Goal: Task Accomplishment & Management: Manage account settings

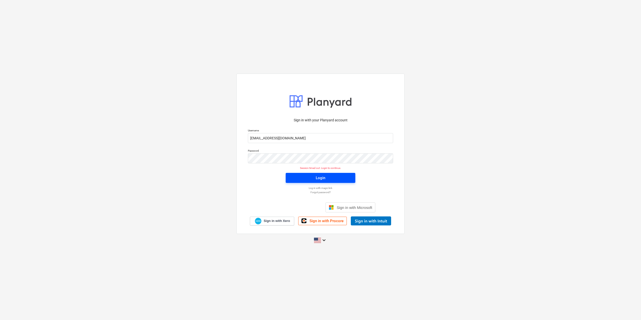
click at [304, 174] on button "Login" at bounding box center [321, 178] width 70 height 10
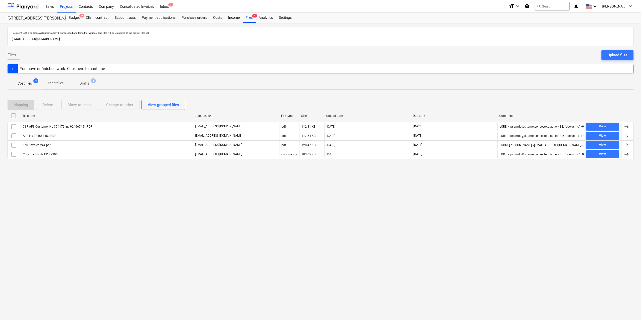
click at [78, 194] on div "Files sent to this address will automatically be processed and tested for virus…" at bounding box center [320, 171] width 641 height 297
click at [64, 2] on div "Projects" at bounding box center [66, 6] width 19 height 13
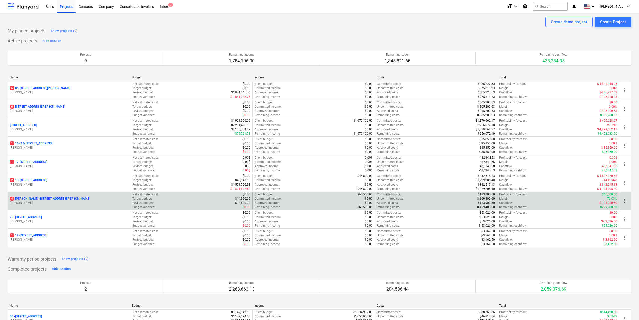
click at [64, 197] on div "[STREET_ADDRESS][PERSON_NAME][PERSON_NAME][PERSON_NAME]" at bounding box center [69, 201] width 122 height 17
click at [64, 198] on p "[STREET_ADDRESS][PERSON_NAME][PERSON_NAME]" at bounding box center [50, 199] width 80 height 4
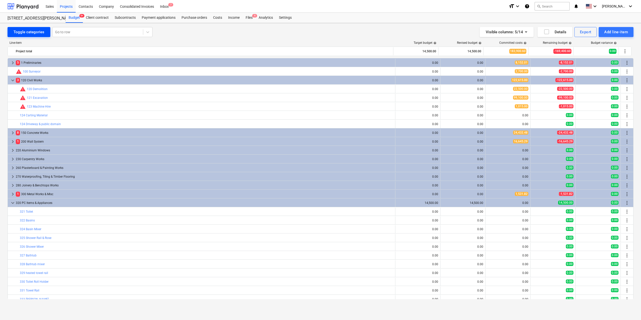
click at [22, 29] on div "Toggle categories" at bounding box center [29, 32] width 31 height 7
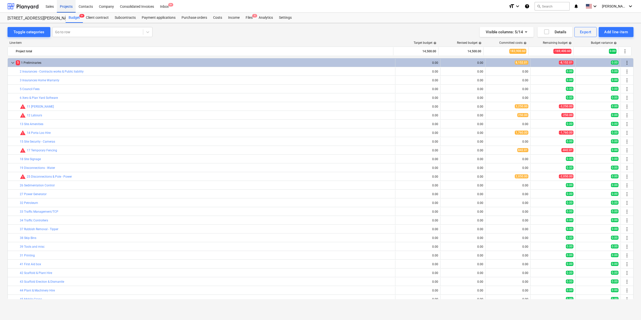
click at [69, 5] on div "Projects" at bounding box center [66, 6] width 19 height 13
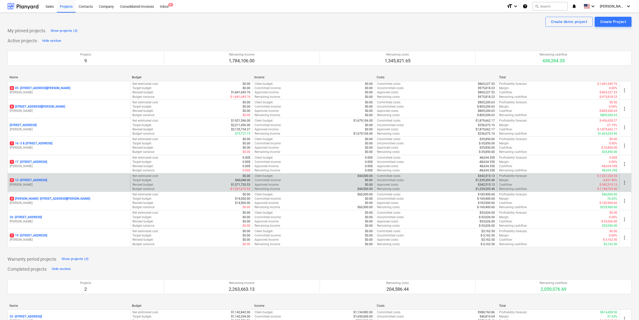
click at [47, 180] on p "2 [STREET_ADDRESS]" at bounding box center [28, 180] width 37 height 4
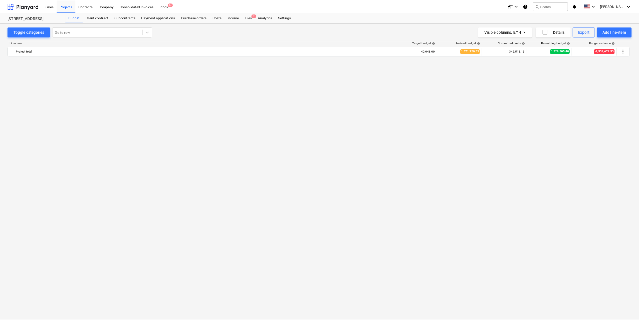
scroll to position [722, 0]
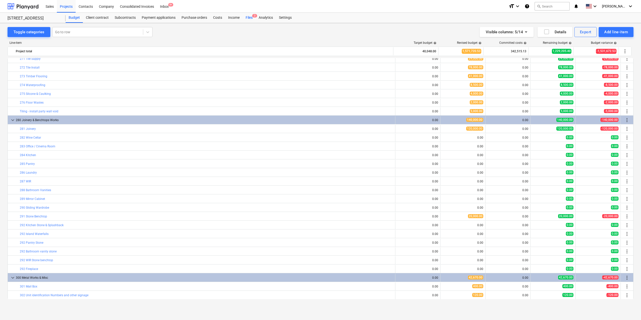
click at [252, 17] on div "Files 2" at bounding box center [249, 18] width 13 height 10
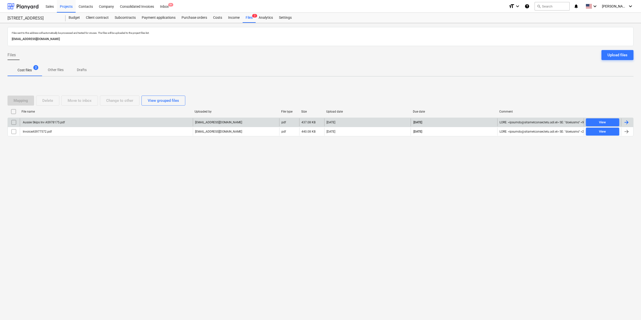
click at [56, 122] on div "Aussie Skips Inv AS978175.pdf" at bounding box center [43, 123] width 43 height 4
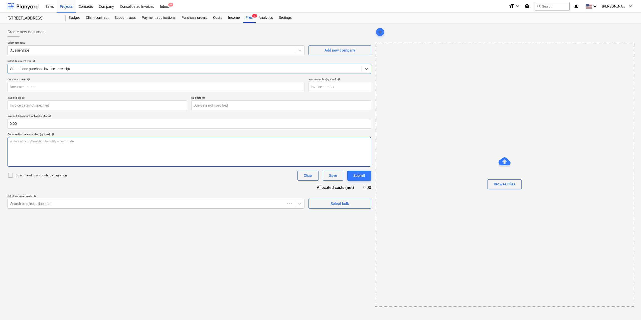
type input "AS978175"
type input "[DATE]"
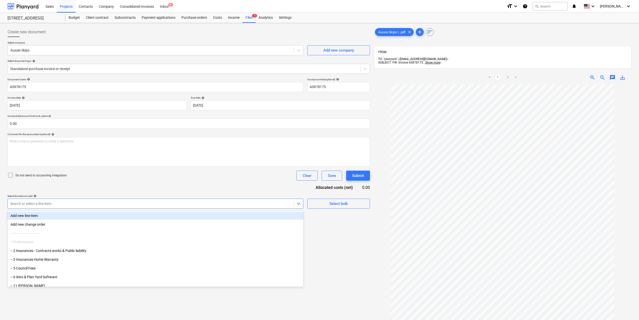
click at [172, 203] on div at bounding box center [150, 203] width 281 height 5
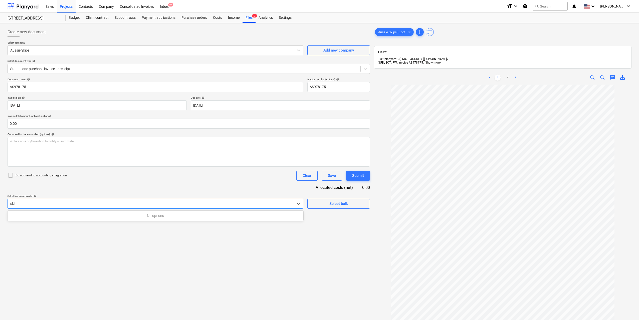
type input "ski"
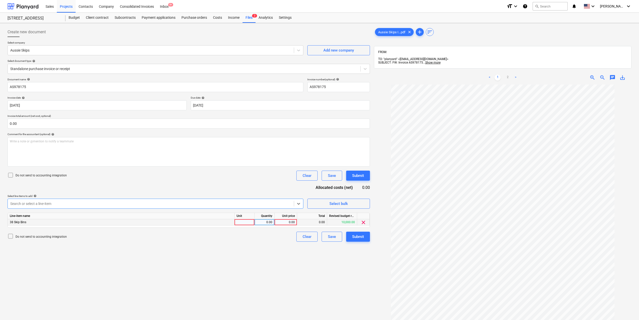
click at [243, 223] on div at bounding box center [245, 222] width 20 height 6
type input "1"
click at [261, 222] on div "0.00" at bounding box center [265, 222] width 16 height 6
click at [286, 221] on div "0.00" at bounding box center [286, 222] width 18 height 6
type input "954.55"
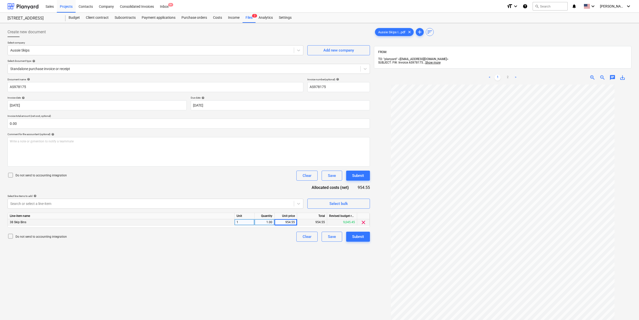
click at [306, 258] on div "Create new document Select company Aussie Skips Add new company Select document…" at bounding box center [189, 209] width 366 height 368
click at [364, 236] on button "Submit" at bounding box center [358, 237] width 24 height 10
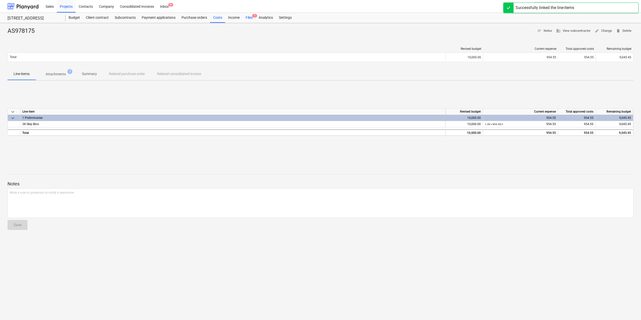
click at [248, 16] on div "Files 1" at bounding box center [249, 18] width 13 height 10
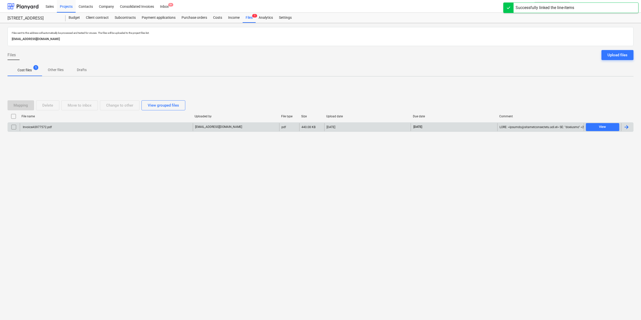
click at [47, 124] on div "InvoiceAS977572.pdf" at bounding box center [106, 127] width 173 height 8
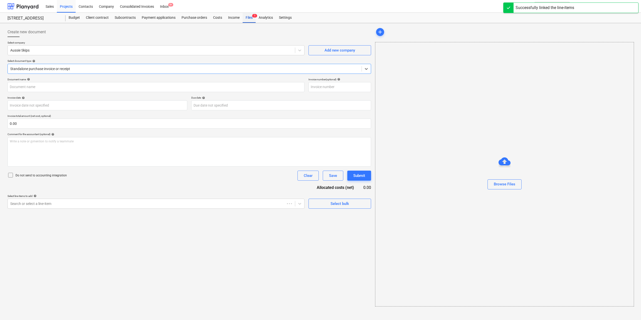
type input "AS977572"
type input "[DATE]"
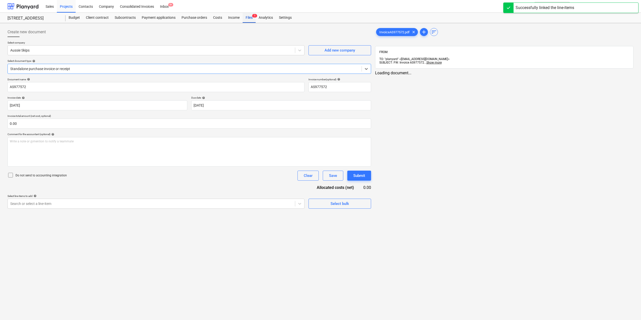
click at [247, 19] on div "Files 1" at bounding box center [249, 18] width 13 height 10
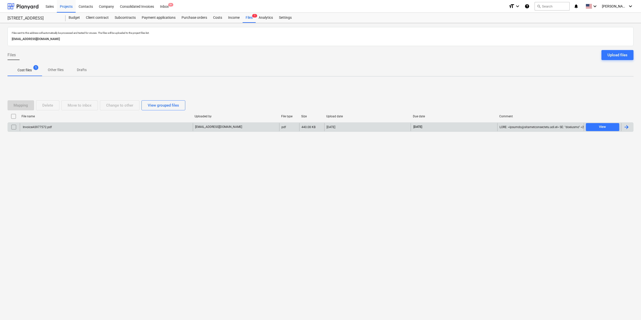
click at [106, 129] on div "InvoiceAS977572.pdf" at bounding box center [106, 127] width 173 height 8
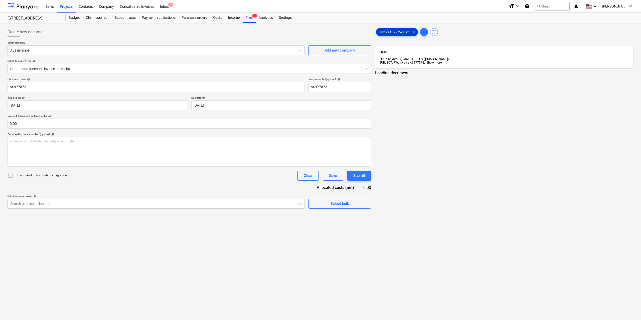
click at [383, 30] on span "InvoiceAS977572.pdf" at bounding box center [394, 32] width 36 height 4
click at [214, 207] on div "Search or select a line-item" at bounding box center [151, 203] width 286 height 7
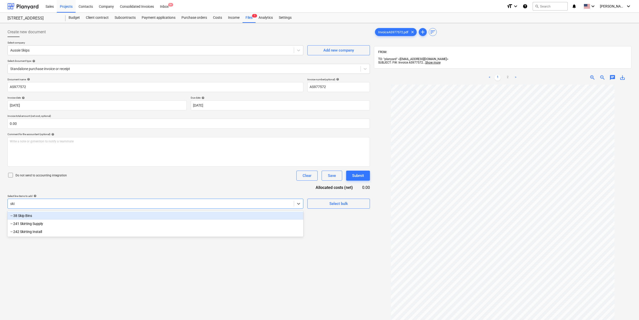
type input "skip"
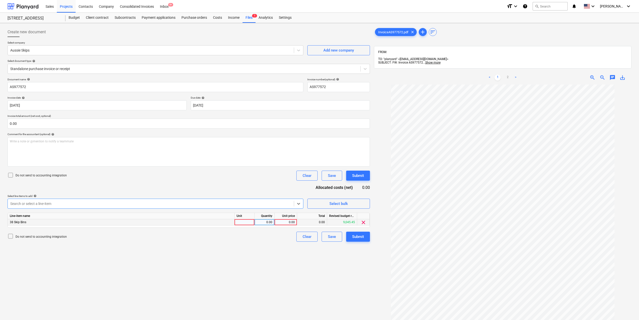
click at [242, 220] on div at bounding box center [245, 222] width 20 height 6
type input "1"
click at [270, 221] on div "0.00" at bounding box center [265, 222] width 16 height 6
click at [286, 221] on div "0.00" at bounding box center [286, 222] width 18 height 6
type input "954.55"
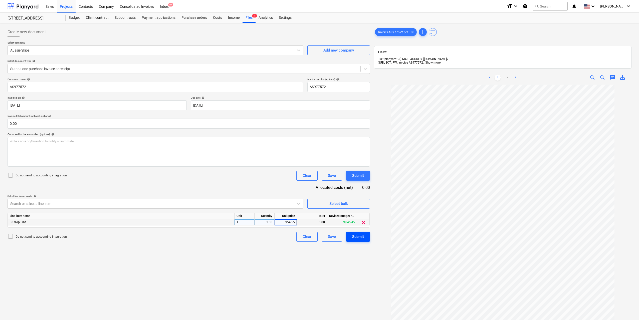
click at [366, 234] on button "Submit" at bounding box center [358, 237] width 24 height 10
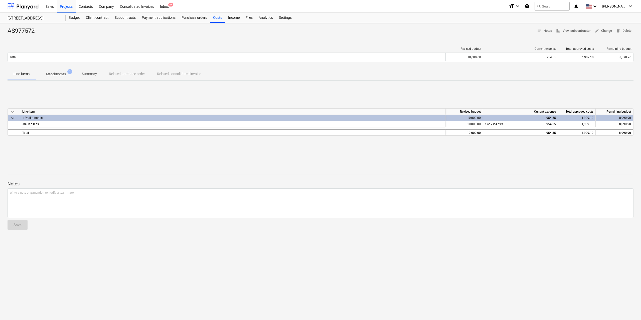
click at [320, 150] on div "keyboard_arrow_down Line-item Revised budget Current expense Total approved cos…" at bounding box center [321, 122] width 626 height 75
drag, startPoint x: 251, startPoint y: 71, endPoint x: 236, endPoint y: 77, distance: 15.8
click at [238, 78] on div "Line-items Attachments 1 Summary Related purchase order Related consolidated in…" at bounding box center [321, 74] width 626 height 12
click at [69, 8] on div "Projects" at bounding box center [66, 6] width 19 height 13
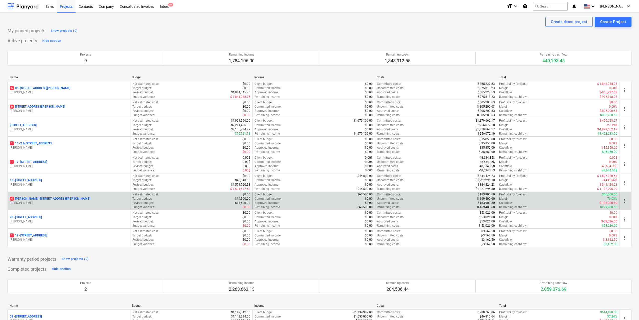
click at [52, 199] on p "[STREET_ADDRESS][PERSON_NAME][PERSON_NAME]" at bounding box center [50, 199] width 80 height 4
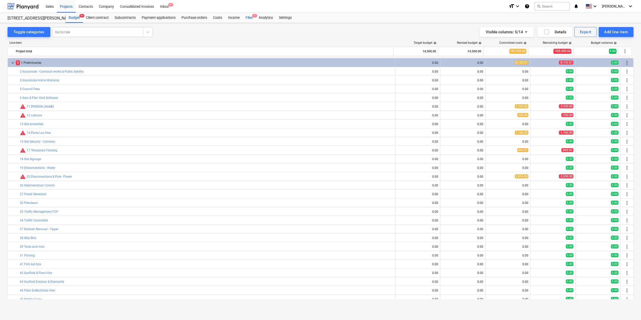
click at [250, 17] on div "Files 4" at bounding box center [249, 18] width 13 height 10
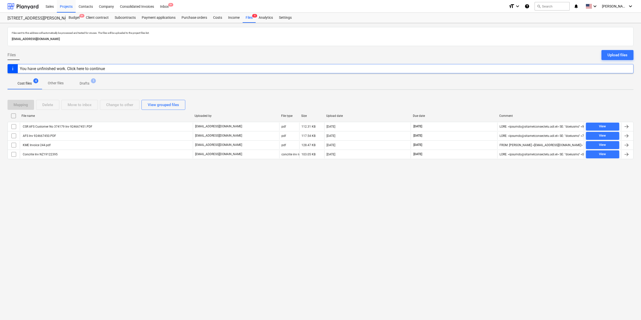
click at [117, 220] on div "Files sent to this address will automatically be processed and tested for virus…" at bounding box center [320, 171] width 641 height 297
drag, startPoint x: 257, startPoint y: 238, endPoint x: 201, endPoint y: 191, distance: 73.8
click at [257, 238] on div "Files sent to this address will automatically be processed and tested for virus…" at bounding box center [320, 171] width 641 height 297
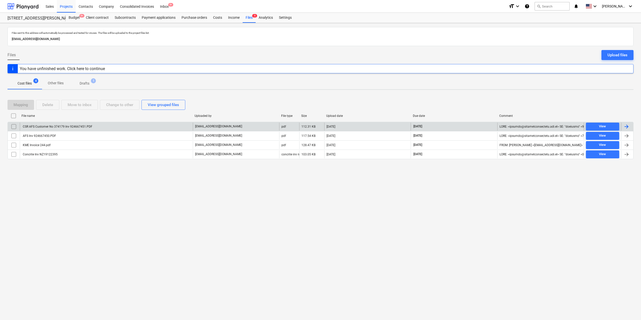
click at [73, 125] on div "CSR AFS Customer No 374179 Inv 924667451.PDF" at bounding box center [57, 127] width 70 height 4
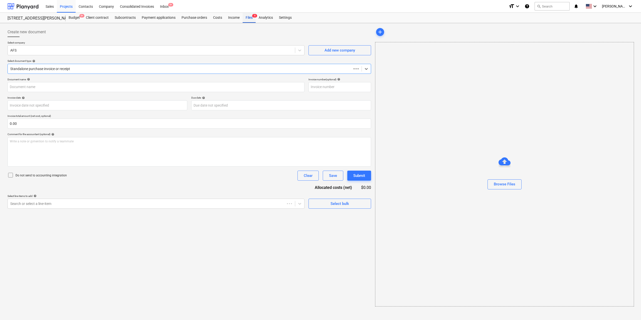
type input "924667451"
type input "[DATE]"
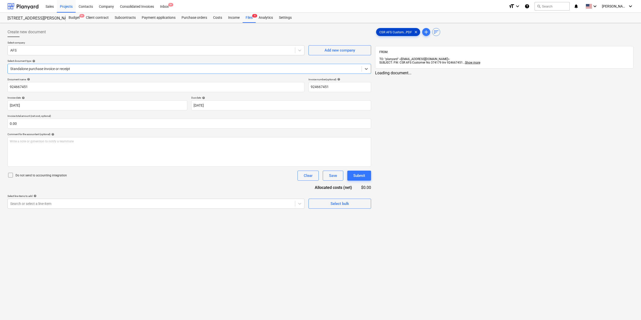
click at [394, 33] on span "CSR AFS Custom...PDF" at bounding box center [395, 32] width 39 height 4
click at [216, 202] on div at bounding box center [150, 203] width 281 height 5
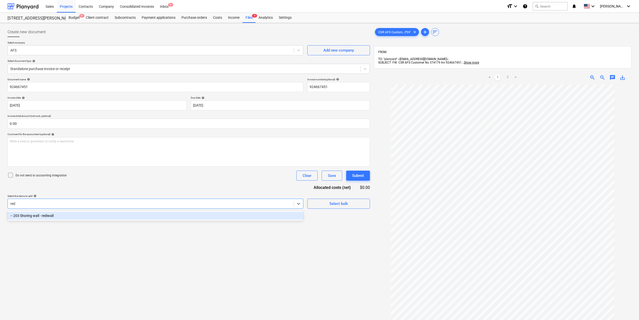
type input "redi"
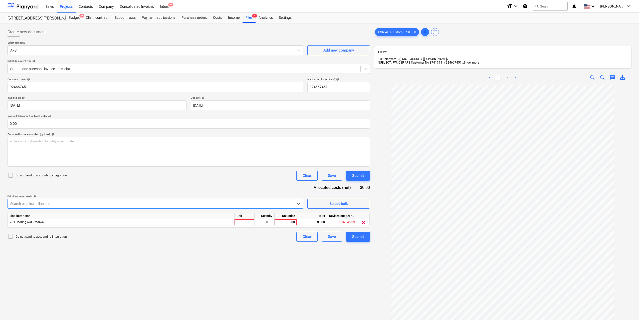
scroll to position [11, 0]
drag, startPoint x: 245, startPoint y: 223, endPoint x: 258, endPoint y: 223, distance: 13.3
click at [245, 223] on div at bounding box center [245, 222] width 20 height 6
type input "1"
click at [265, 222] on div "0.00" at bounding box center [265, 222] width 16 height 6
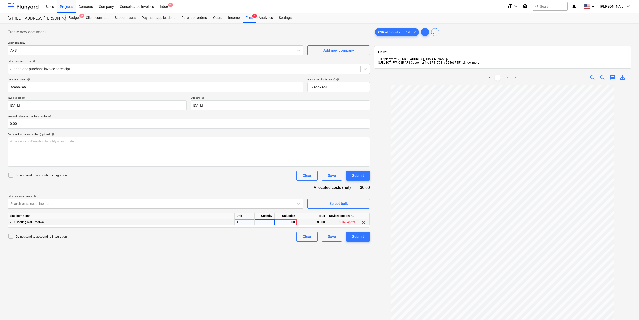
type input "1"
click at [280, 222] on div "0.00" at bounding box center [286, 222] width 18 height 6
type input "10110.6"
click at [290, 258] on div "Create new document Select company AFS Add new company Select document type hel…" at bounding box center [189, 209] width 366 height 368
click at [364, 237] on button "Submit" at bounding box center [358, 237] width 24 height 10
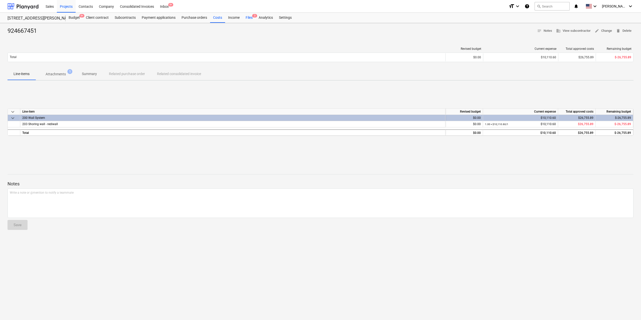
click at [248, 17] on div "Files 3" at bounding box center [249, 18] width 13 height 10
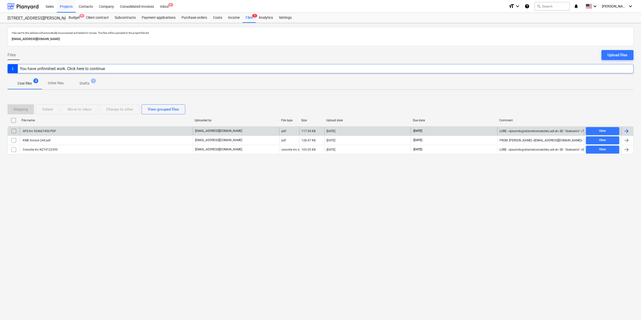
click at [44, 132] on div "AFS Inv 924667450.PDF" at bounding box center [39, 131] width 34 height 4
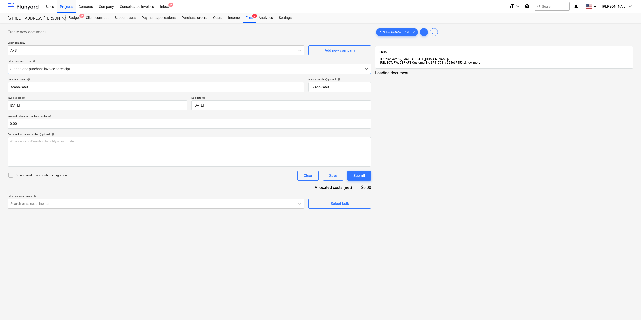
type input "924667450"
type input "[DATE]"
click at [234, 209] on div "Create new document Select company AFS Add new company Select document type hel…" at bounding box center [189, 209] width 366 height 368
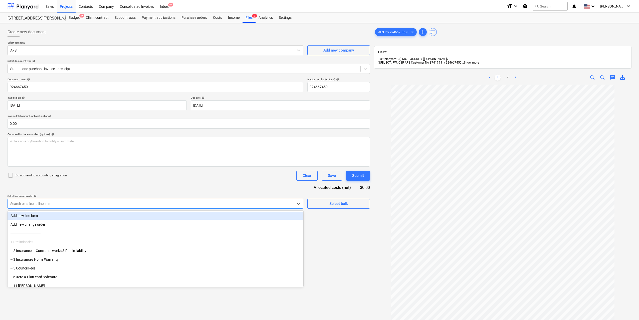
click at [231, 206] on div at bounding box center [150, 203] width 281 height 5
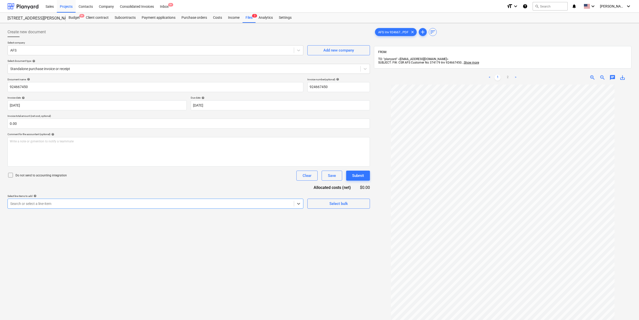
click at [147, 200] on div "Search or select a line-item" at bounding box center [151, 203] width 286 height 7
type input "rediwa"
click at [243, 222] on div at bounding box center [245, 222] width 20 height 6
type input "1"
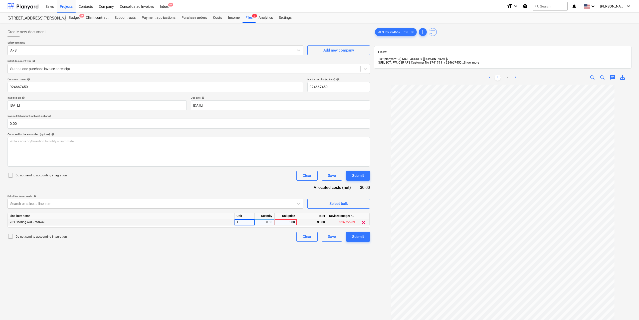
click at [271, 224] on div "0.00" at bounding box center [265, 222] width 16 height 6
click at [289, 222] on div "0.00" at bounding box center [286, 222] width 18 height 6
type input "9314.44"
click at [298, 250] on div "Create new document Select company AFS Add new company Select document type hel…" at bounding box center [189, 209] width 366 height 368
click at [358, 234] on div "Submit" at bounding box center [358, 237] width 12 height 7
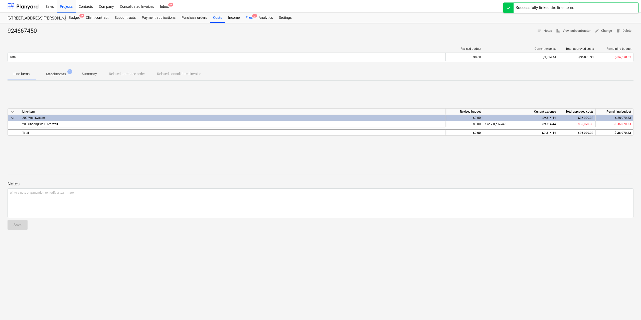
click at [256, 15] on span "2" at bounding box center [254, 16] width 5 height 4
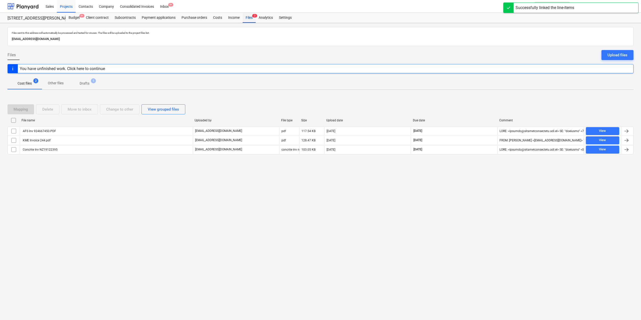
click at [249, 19] on div "Files 2" at bounding box center [249, 18] width 13 height 10
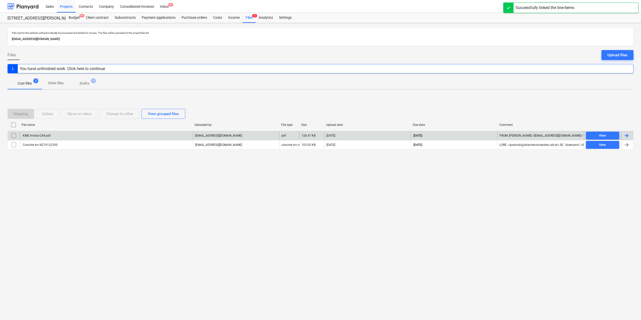
click at [49, 137] on div "KME Invoice 244.pdf" at bounding box center [36, 136] width 29 height 4
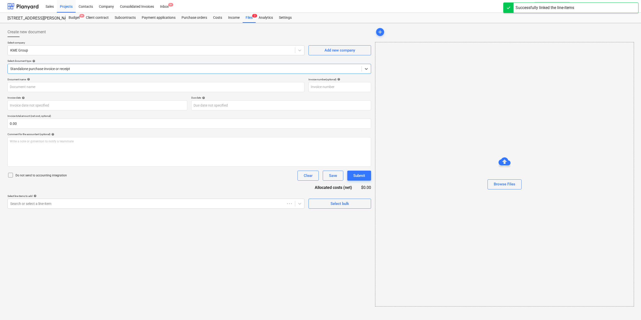
type input "244"
type input "[DATE]"
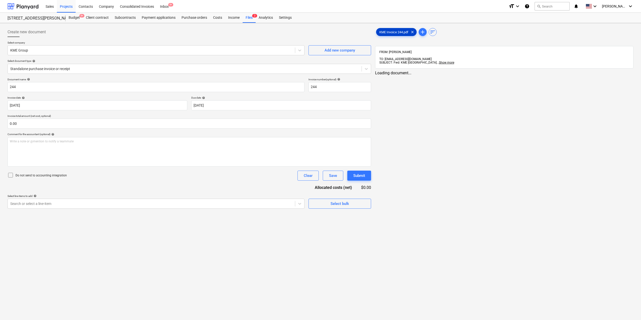
click at [386, 34] on span "KME Invoice 244.pdf" at bounding box center [393, 32] width 35 height 4
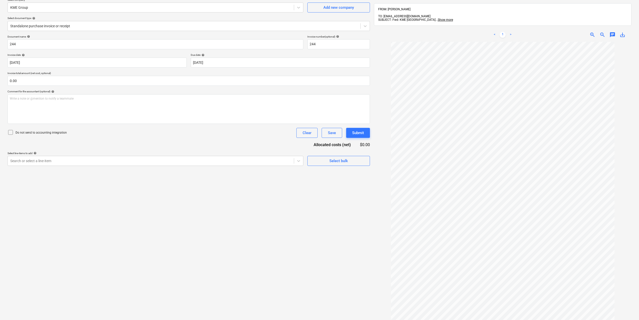
scroll to position [71, 0]
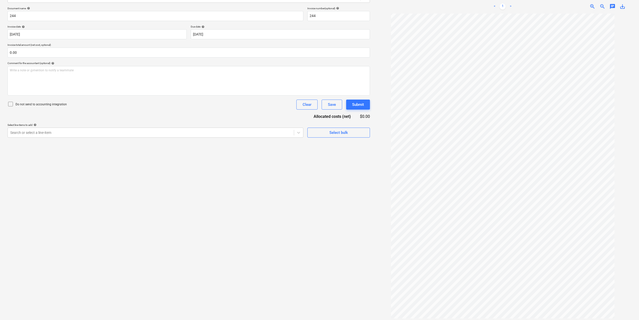
click at [236, 116] on div "Document name help 244 Invoice number (optional) help 244 Invoice date help [DA…" at bounding box center [189, 72] width 362 height 131
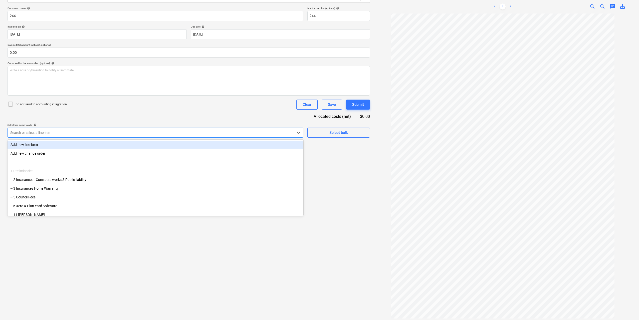
click at [231, 135] on div at bounding box center [150, 132] width 281 height 5
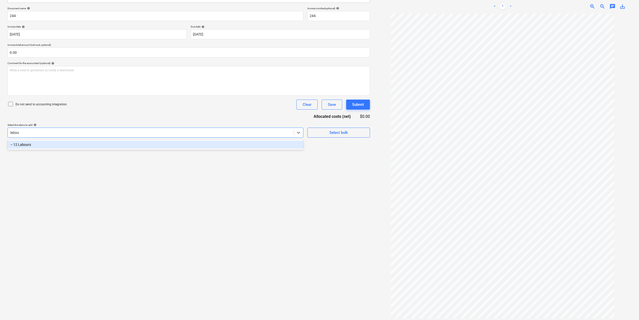
type input "labour"
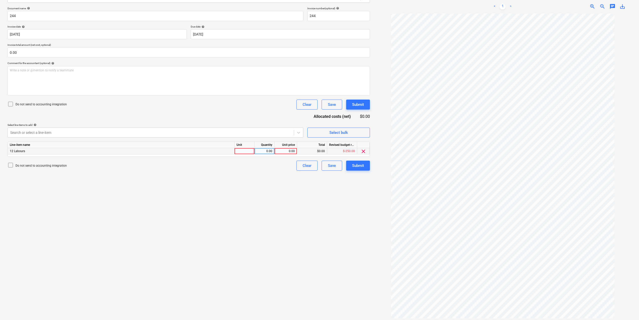
click at [236, 149] on div at bounding box center [245, 151] width 20 height 6
click at [243, 149] on input at bounding box center [245, 151] width 20 height 6
type input "1"
click at [265, 148] on div "Quantity" at bounding box center [265, 145] width 20 height 6
click at [273, 152] on div "0.00" at bounding box center [265, 151] width 20 height 6
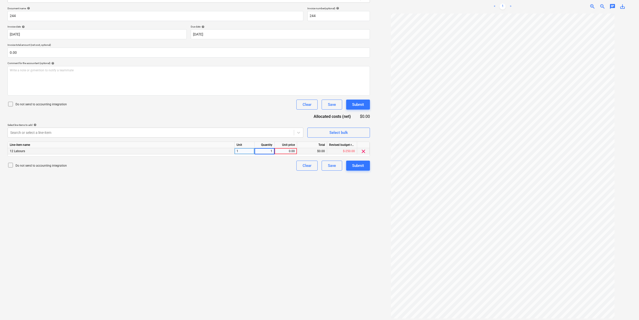
click at [287, 149] on div "0.00" at bounding box center [286, 151] width 18 height 6
click at [283, 152] on input at bounding box center [286, 151] width 22 height 6
type input "187.5"
click at [295, 205] on div "Create new document Select company KME Group Add new company Select document ty…" at bounding box center [189, 138] width 366 height 368
click at [353, 167] on div "Submit" at bounding box center [358, 165] width 12 height 7
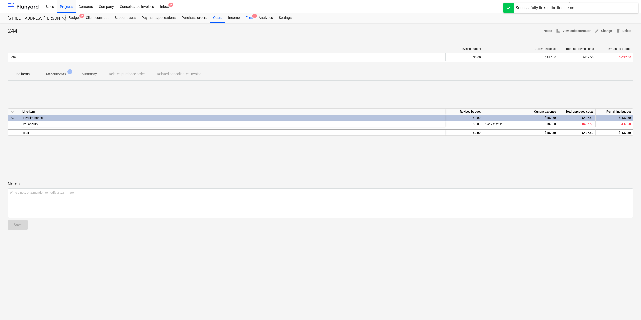
click at [251, 20] on div "Files 1" at bounding box center [249, 18] width 13 height 10
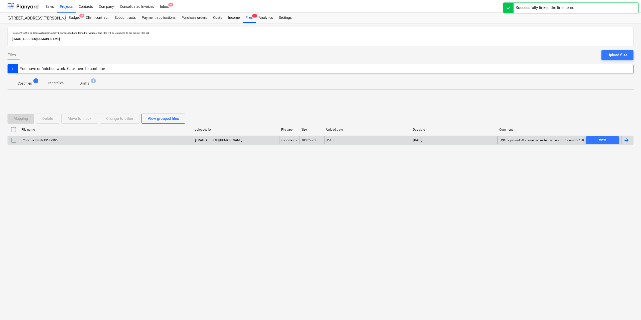
click at [50, 139] on div "Concrite Inv NZ19122395" at bounding box center [40, 141] width 36 height 4
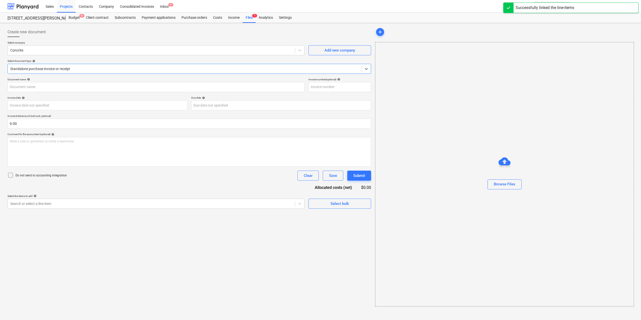
type input "NZ19122395"
type input "[DATE]"
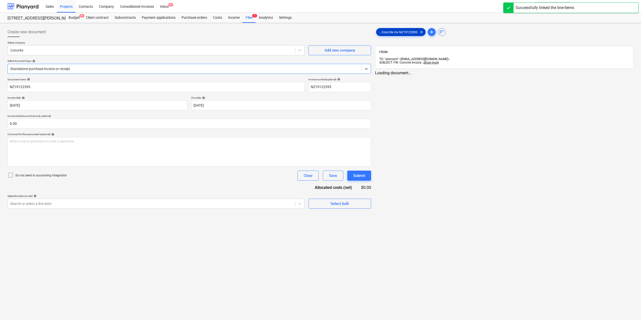
click at [382, 32] on span "...Concrite Inv NZ19122395" at bounding box center [398, 32] width 44 height 4
click at [510, 75] on link "2" at bounding box center [508, 78] width 6 height 6
click at [497, 75] on link "1" at bounding box center [498, 78] width 6 height 6
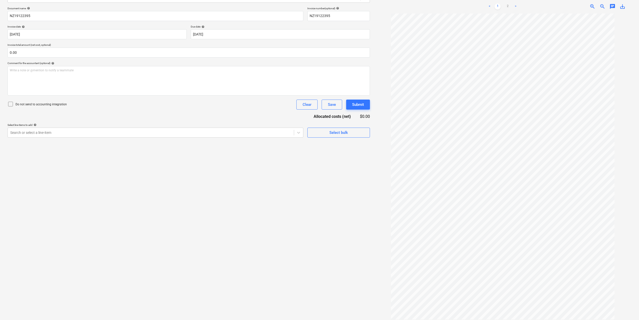
scroll to position [0, 0]
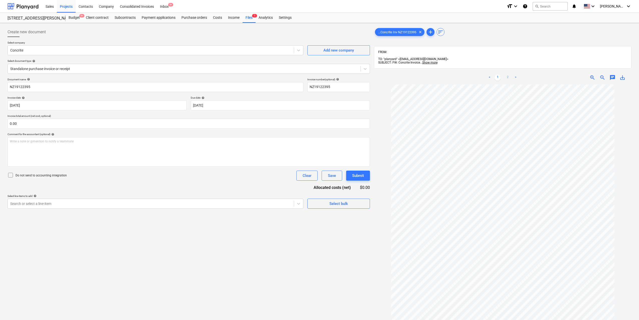
click at [505, 75] on link "2" at bounding box center [508, 78] width 6 height 6
click at [174, 194] on div "Document name help NZ19122395 Invoice number (optional) help NZ19122395 Invoice…" at bounding box center [189, 143] width 362 height 131
click at [170, 201] on div "Search or select a line-item" at bounding box center [151, 203] width 286 height 7
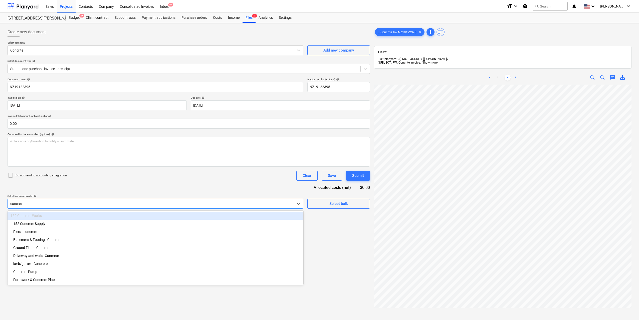
type input "concrete"
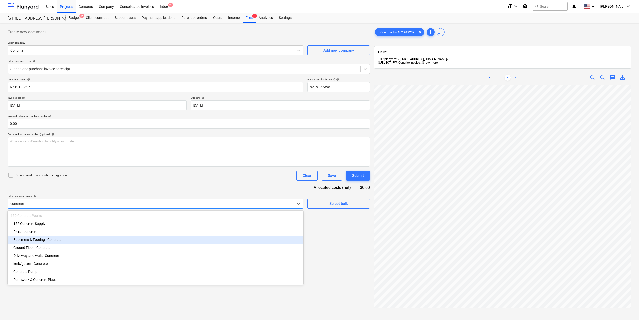
click at [95, 240] on div "-- Basement & Footing - Concrete" at bounding box center [156, 240] width 296 height 8
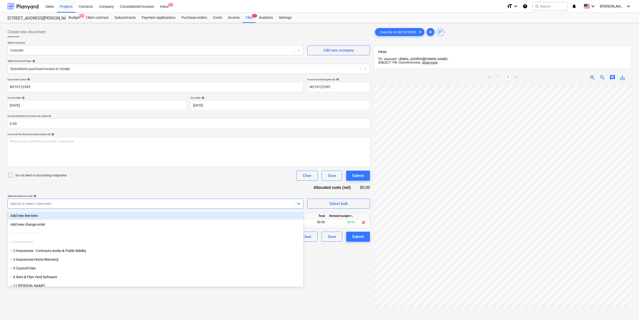
click at [220, 187] on div "Document name help NZ19122395 Invoice number (optional) help NZ19122395 Invoice…" at bounding box center [189, 160] width 362 height 164
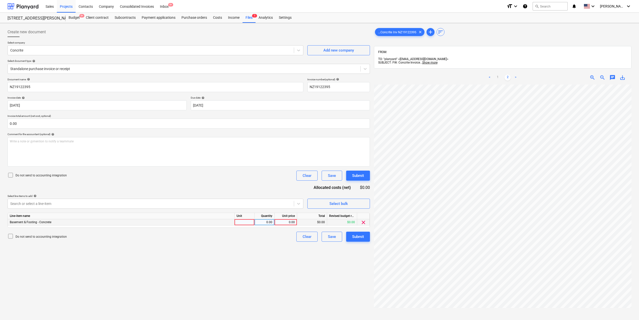
click at [244, 223] on div at bounding box center [245, 222] width 20 height 6
type input "1"
click at [265, 223] on div "0.00" at bounding box center [265, 222] width 16 height 6
click at [286, 221] on div "0.00" at bounding box center [286, 222] width 18 height 6
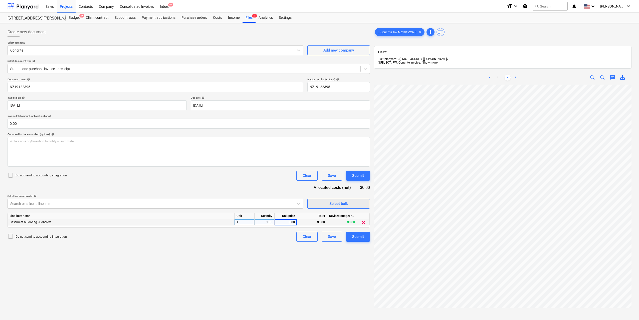
click at [327, 200] on div "Create new document Select company Concrite Add new company Select document typ…" at bounding box center [320, 209] width 628 height 368
click at [499, 75] on link "1" at bounding box center [498, 78] width 6 height 6
click at [291, 225] on div "0.00" at bounding box center [286, 222] width 18 height 6
type input "1"
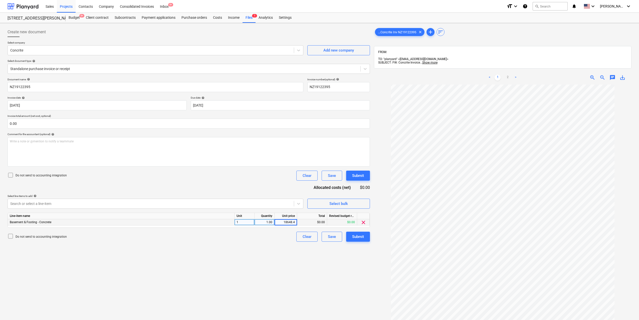
type input "18648.44"
click at [316, 245] on div "Create new document Select company Concrite Add new company Select document typ…" at bounding box center [189, 209] width 366 height 368
click at [357, 235] on div "Submit" at bounding box center [358, 237] width 12 height 7
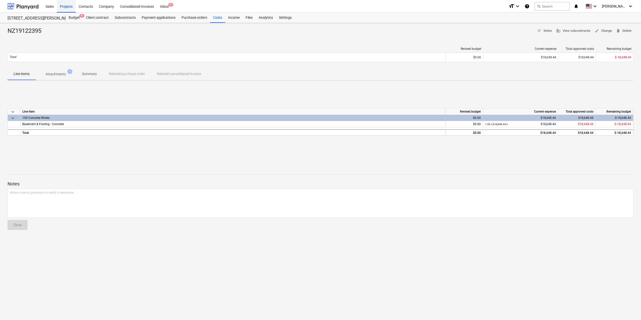
click at [68, 6] on div "Projects" at bounding box center [66, 6] width 19 height 13
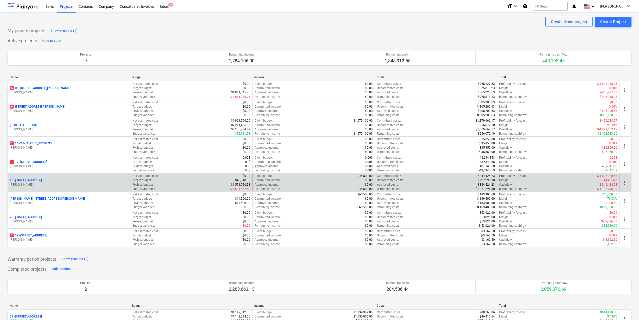
click at [49, 181] on div "[STREET_ADDRESS]" at bounding box center [69, 180] width 118 height 4
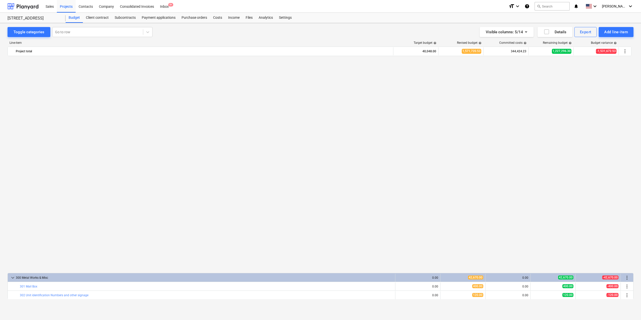
scroll to position [948, 0]
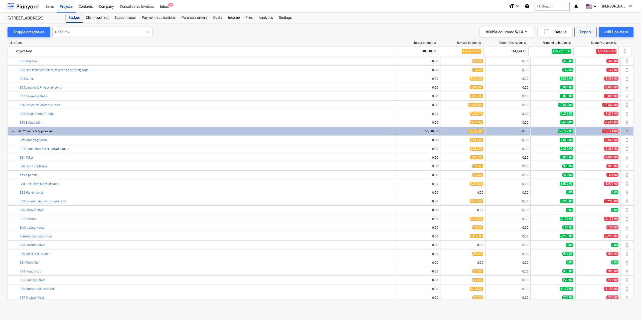
click at [77, 19] on div "Budget" at bounding box center [74, 18] width 17 height 10
click at [67, 7] on div "Projects" at bounding box center [66, 6] width 19 height 13
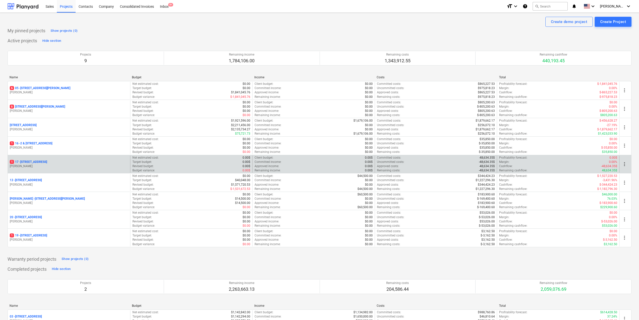
click at [47, 161] on p "[STREET_ADDRESS]" at bounding box center [28, 162] width 37 height 4
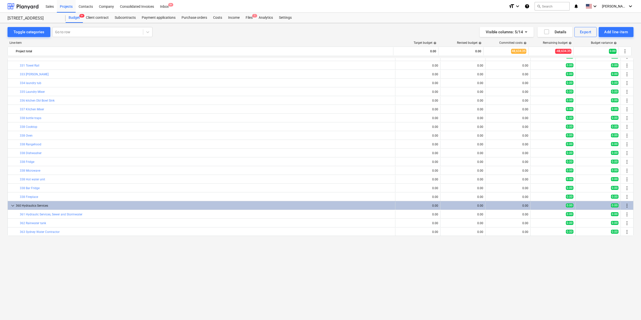
scroll to position [1106, 0]
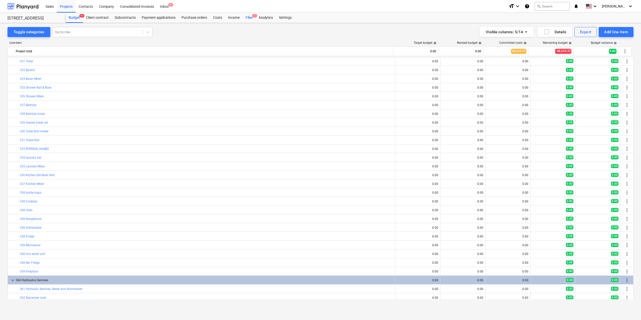
click at [250, 18] on div "Files 1" at bounding box center [249, 18] width 13 height 10
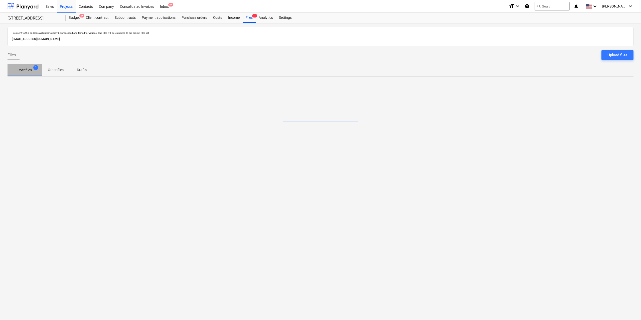
click at [27, 70] on p "Cost files" at bounding box center [25, 70] width 14 height 5
click at [46, 114] on div "Mapping Delete Move to inbox Change to other View grouped files File name Uploa…" at bounding box center [321, 118] width 626 height 48
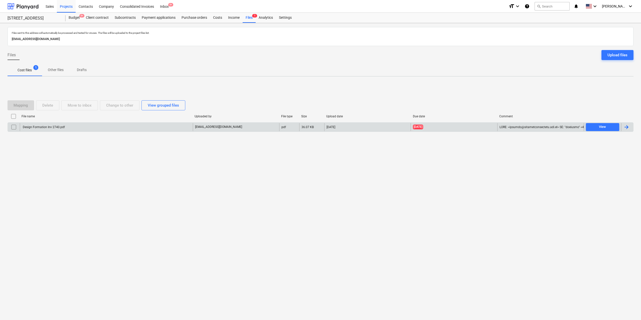
click at [46, 127] on div "Design Formation Inv 2740.pdf" at bounding box center [43, 127] width 43 height 4
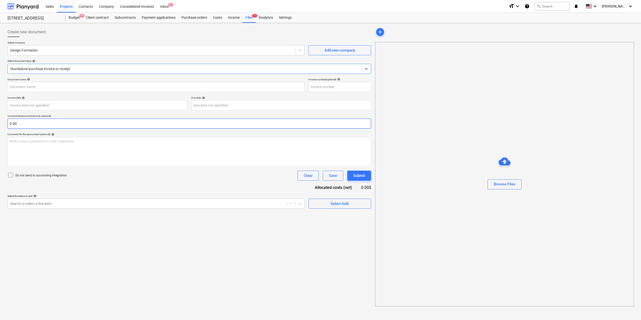
type input "2740"
type input "[DATE]"
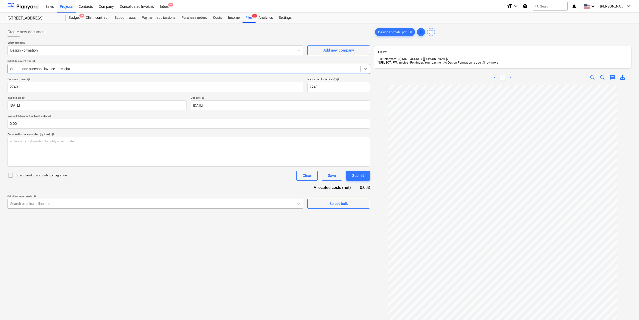
click at [84, 207] on div "Search or select a line-item" at bounding box center [151, 203] width 286 height 7
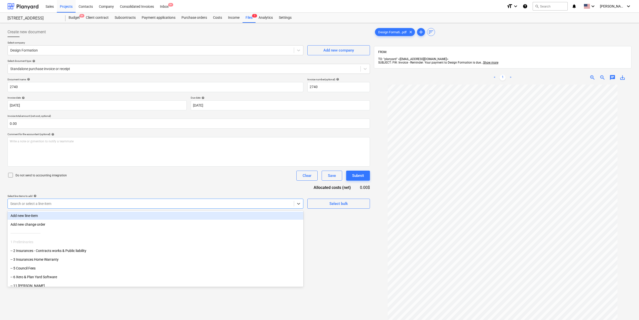
click at [84, 201] on div at bounding box center [150, 203] width 281 height 5
click at [69, 215] on div "Add new line-item" at bounding box center [156, 216] width 296 height 8
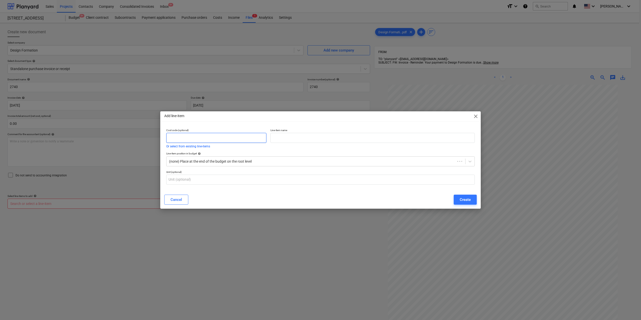
click at [265, 139] on input "text" at bounding box center [216, 138] width 100 height 10
click at [255, 158] on div "(none) Place at the end of the budget on the root level" at bounding box center [315, 161] width 299 height 7
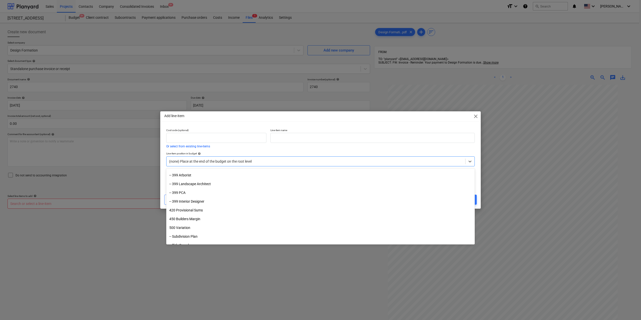
scroll to position [1581, 0]
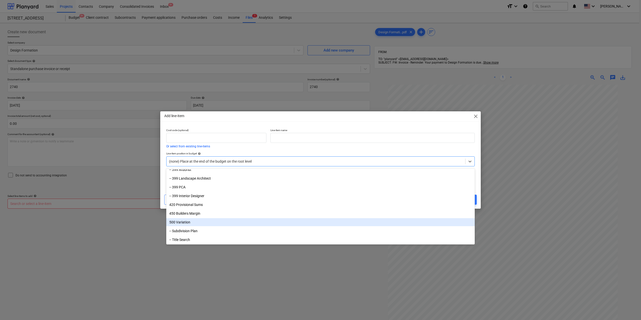
click at [201, 222] on div "500 Variation" at bounding box center [320, 222] width 308 height 8
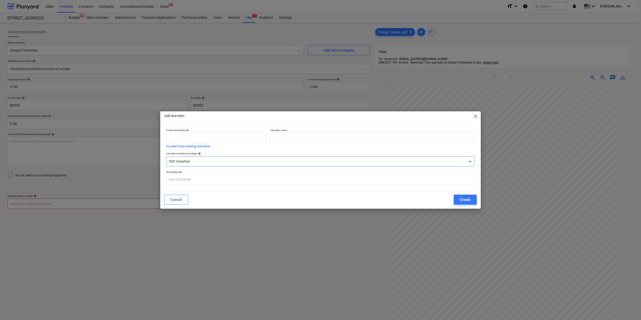
click at [295, 130] on p "Line-item name" at bounding box center [372, 131] width 204 height 4
click at [295, 135] on input "text" at bounding box center [372, 138] width 204 height 10
type input "Architect Changes"
click at [467, 197] on div "Create" at bounding box center [465, 200] width 11 height 7
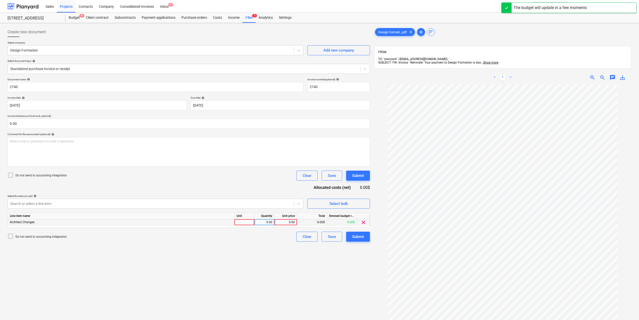
click at [247, 224] on div at bounding box center [245, 222] width 20 height 6
type input "1"
click at [263, 223] on div "0.00" at bounding box center [265, 222] width 16 height 6
click at [290, 221] on div "0.00" at bounding box center [286, 222] width 18 height 6
type input "1600"
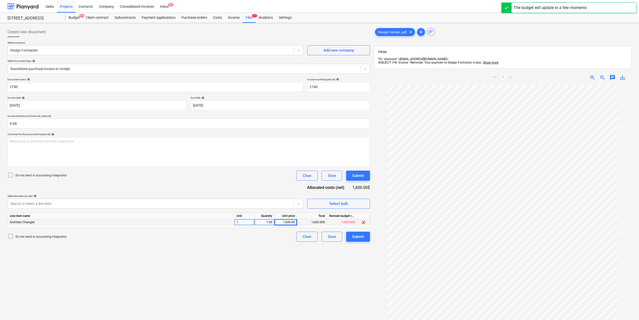
click at [265, 259] on div "Create new document Select company Design Formation Add new company Select docu…" at bounding box center [189, 209] width 366 height 368
click at [355, 241] on button "Submit" at bounding box center [358, 237] width 24 height 10
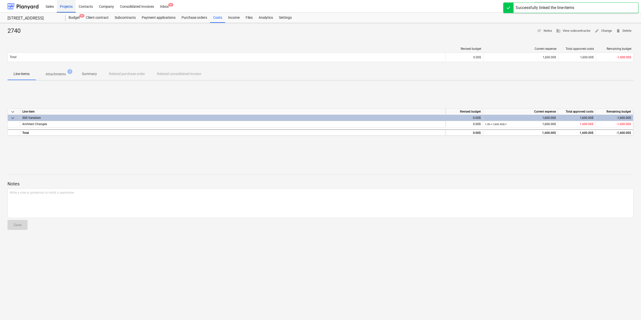
click at [68, 6] on div "Projects" at bounding box center [66, 6] width 19 height 13
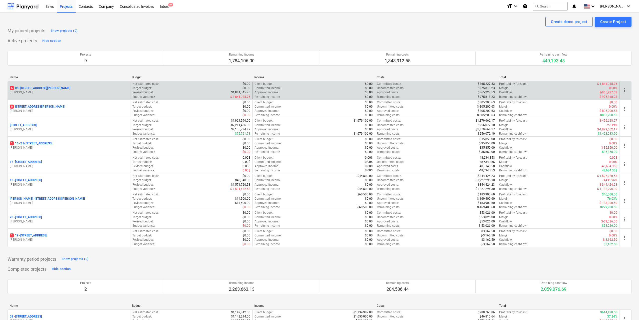
click at [80, 90] on div "[STREET_ADDRESS][PERSON_NAME]" at bounding box center [69, 88] width 118 height 4
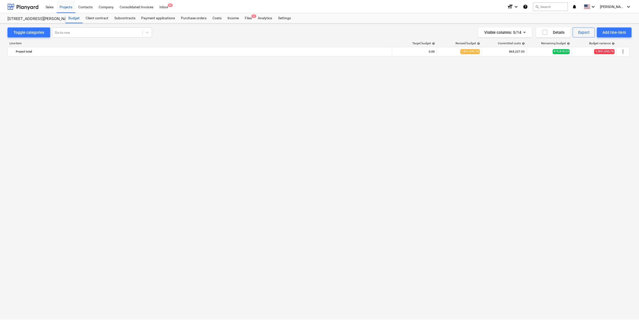
scroll to position [1211, 0]
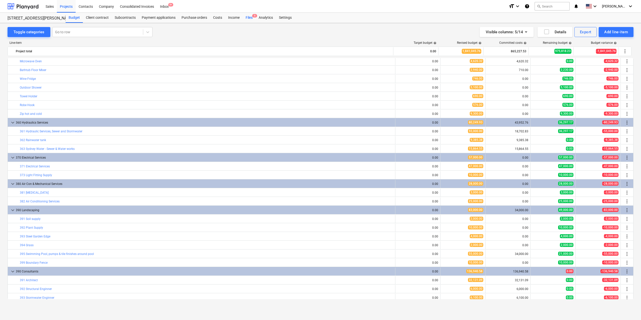
click at [249, 17] on div "Files 6" at bounding box center [249, 18] width 13 height 10
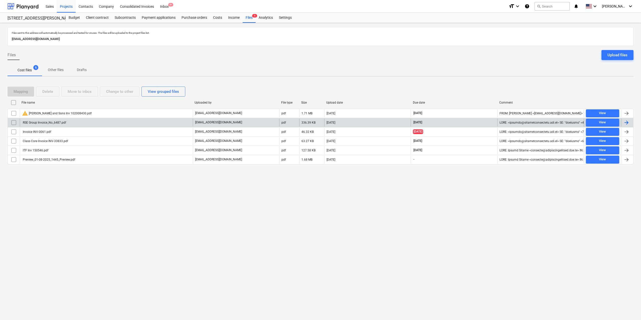
click at [96, 123] on div "RSE Group Invoice_No_6487.pdf" at bounding box center [106, 123] width 173 height 8
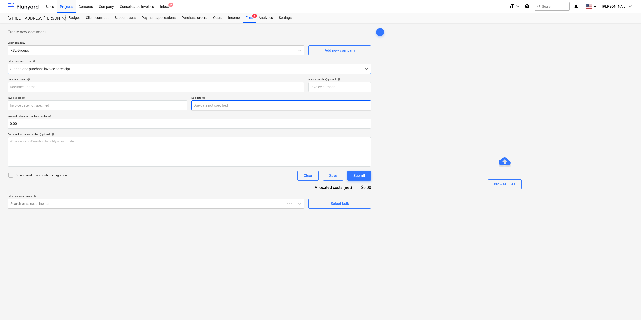
type input "6487"
type input "[DATE]"
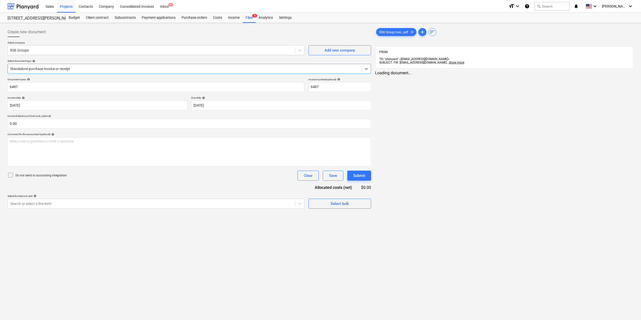
click at [394, 37] on div "RSE Group Invo...pdf clear add sort" at bounding box center [504, 32] width 258 height 10
click at [389, 28] on div "RSE Group Invo...pdf clear" at bounding box center [396, 32] width 40 height 8
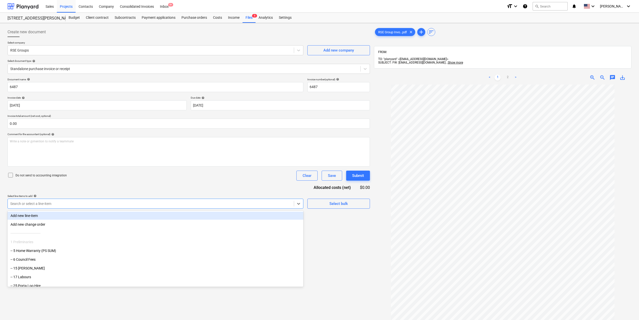
click at [245, 207] on div "Search or select a line-item" at bounding box center [151, 203] width 286 height 7
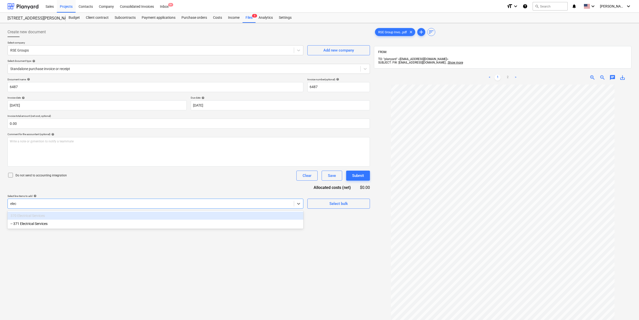
type input "elect"
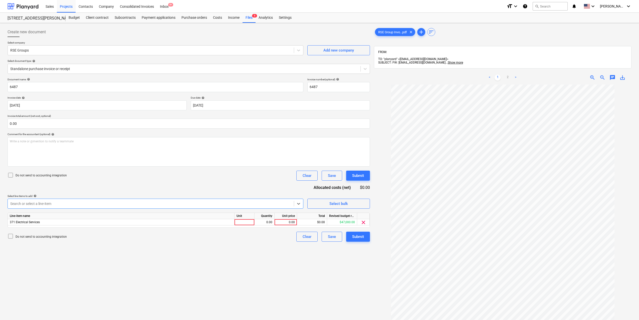
scroll to position [11, 0]
click at [508, 75] on link "2" at bounding box center [508, 78] width 6 height 6
click at [495, 75] on link "1" at bounding box center [498, 78] width 6 height 6
click at [244, 223] on div at bounding box center [245, 222] width 20 height 6
type input "1"
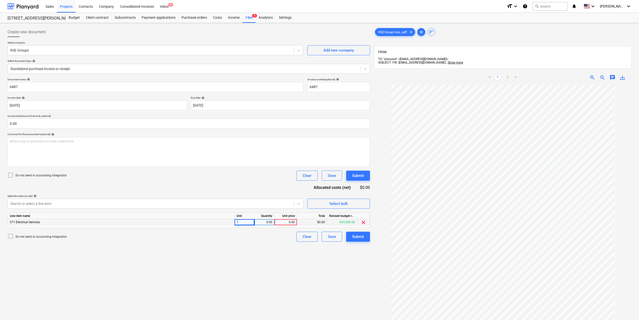
click at [263, 222] on div "0.00" at bounding box center [265, 222] width 16 height 6
click at [284, 222] on div "0.00" at bounding box center [286, 222] width 18 height 6
type input "20000"
click at [296, 277] on div "Create new document Select company RSE Groups Add new company Select document t…" at bounding box center [189, 209] width 366 height 368
drag, startPoint x: 345, startPoint y: 259, endPoint x: 356, endPoint y: 248, distance: 15.4
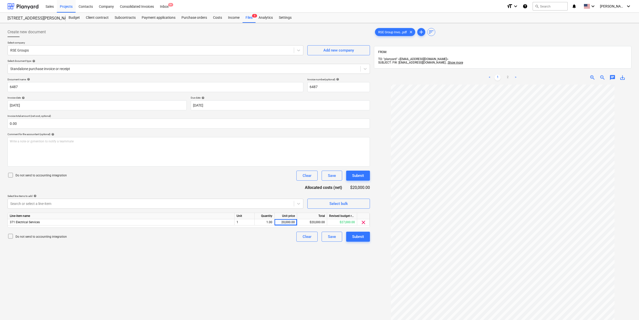
click at [346, 259] on div "Create new document Select company RSE Groups Add new company Select document t…" at bounding box center [189, 209] width 366 height 368
click at [362, 236] on div "Submit" at bounding box center [358, 237] width 12 height 7
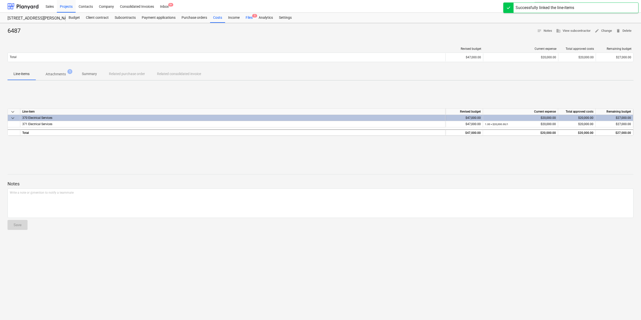
click at [250, 19] on div "Files 5" at bounding box center [249, 18] width 13 height 10
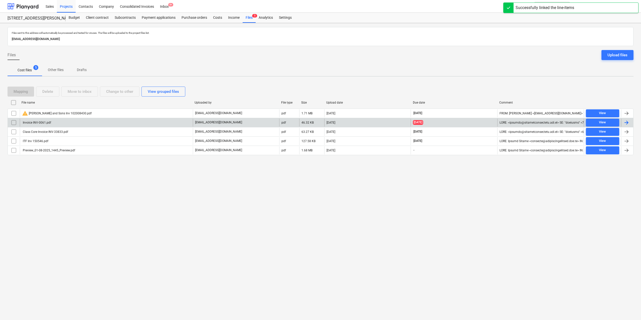
click at [55, 121] on div "Invoice INV-0061.pdf" at bounding box center [106, 123] width 173 height 8
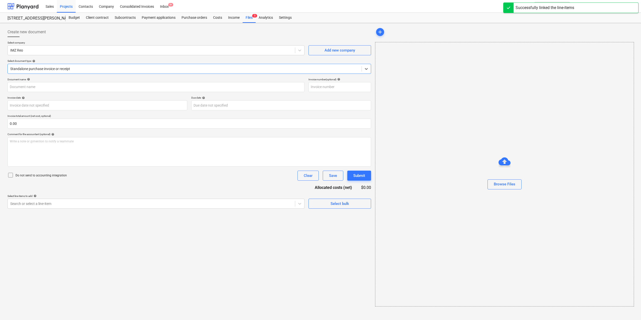
type input "INV-0061"
type input "[DATE]"
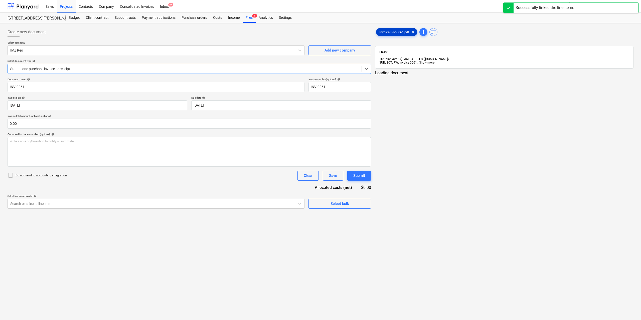
click at [391, 33] on span "Invoice INV-0061.pdf" at bounding box center [394, 32] width 36 height 4
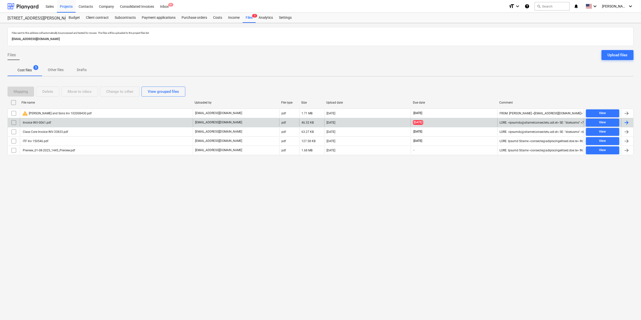
click at [12, 121] on input "checkbox" at bounding box center [14, 123] width 8 height 8
click at [85, 92] on div "Move to inbox" at bounding box center [80, 91] width 24 height 7
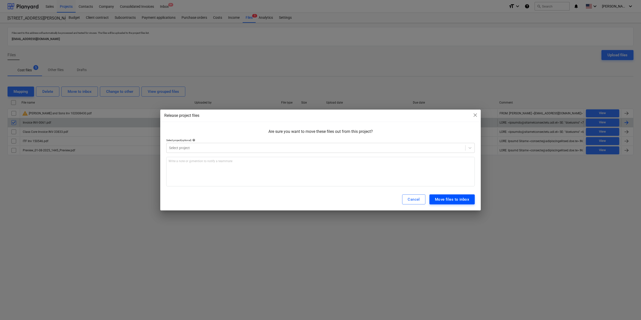
click at [447, 198] on div "Move files to inbox" at bounding box center [452, 199] width 34 height 7
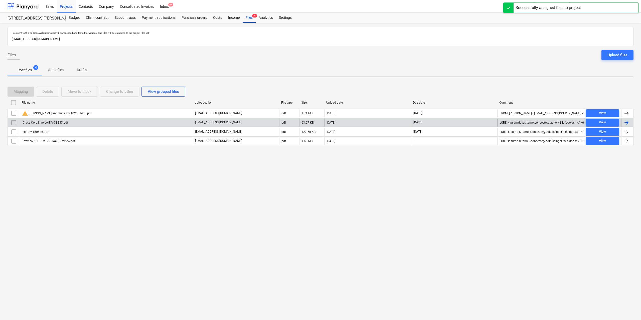
click at [58, 123] on div "Class Core Invoice INV-33833.pdf" at bounding box center [45, 123] width 46 height 4
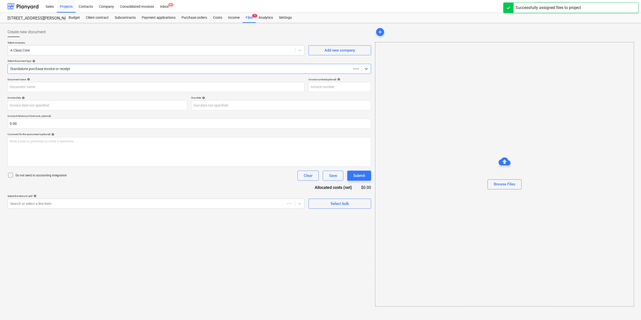
type input "INV-33833"
type input "[DATE]"
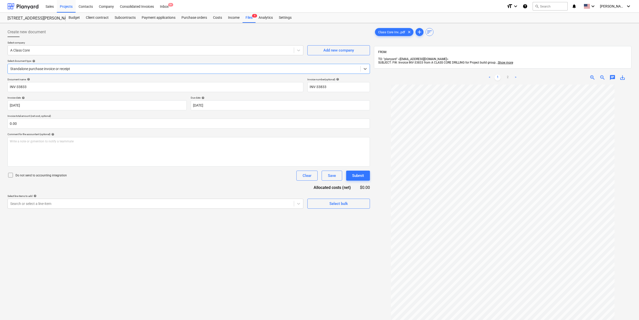
click at [81, 209] on div "Create new document Select company A Class Core Add new company Select document…" at bounding box center [189, 209] width 366 height 368
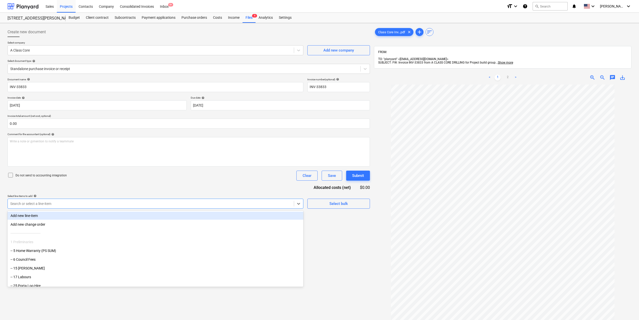
click at [81, 206] on div at bounding box center [150, 203] width 281 height 5
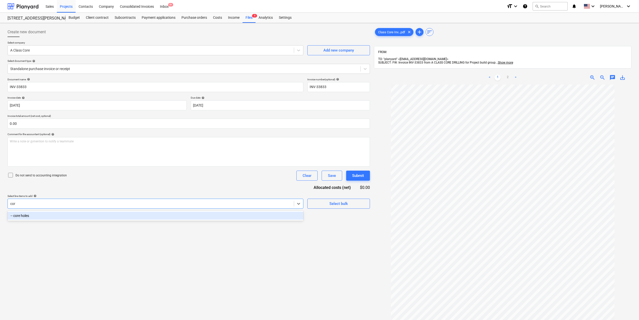
type input "core"
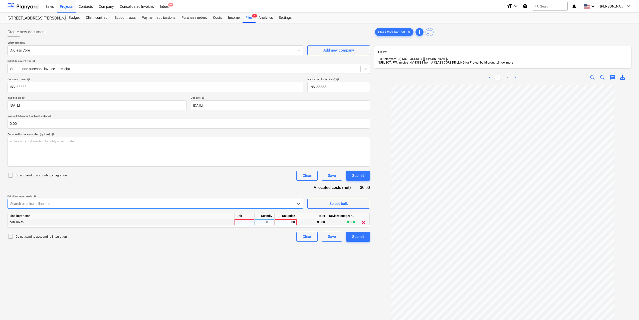
click at [248, 222] on div at bounding box center [245, 222] width 20 height 6
type input "1"
click at [271, 223] on div "0.00" at bounding box center [265, 222] width 16 height 6
click at [286, 222] on div "0.00" at bounding box center [286, 222] width 18 height 6
type input "400"
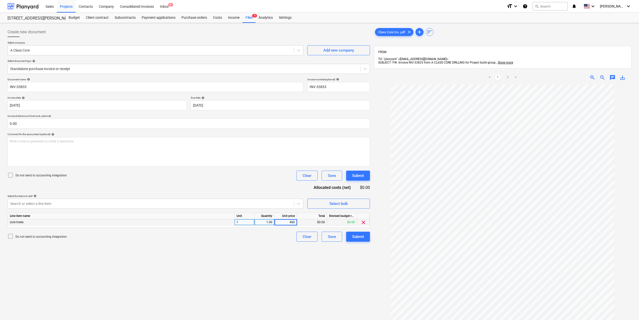
drag, startPoint x: 278, startPoint y: 246, endPoint x: 315, endPoint y: 245, distance: 37.1
click at [278, 246] on div "Create new document Select company A Class Core Add new company Select document…" at bounding box center [189, 209] width 366 height 368
click at [359, 236] on div "Submit" at bounding box center [358, 237] width 12 height 7
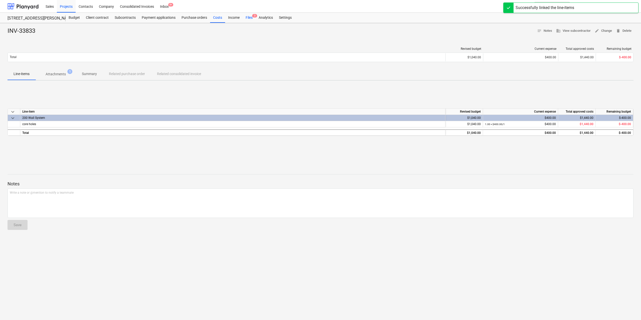
click at [249, 18] on div "Files 3" at bounding box center [249, 18] width 13 height 10
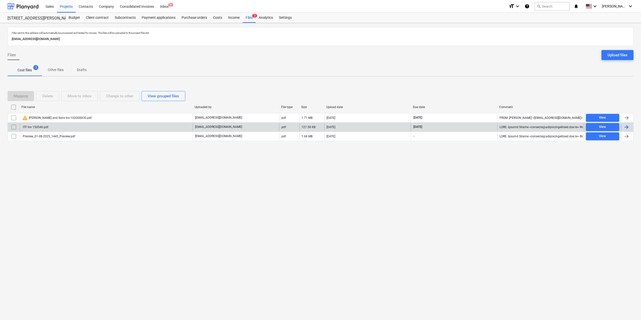
click at [67, 128] on div "ITF Inv 150546.pdf" at bounding box center [106, 127] width 173 height 8
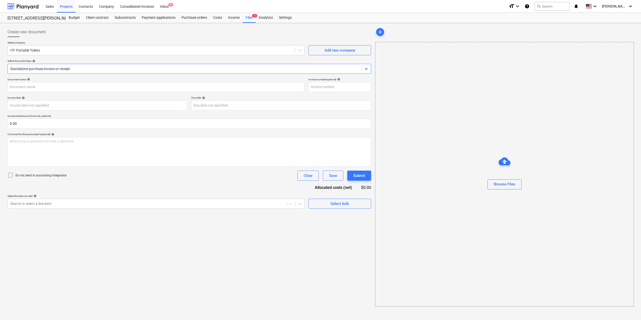
type input "150546"
type input "[DATE]"
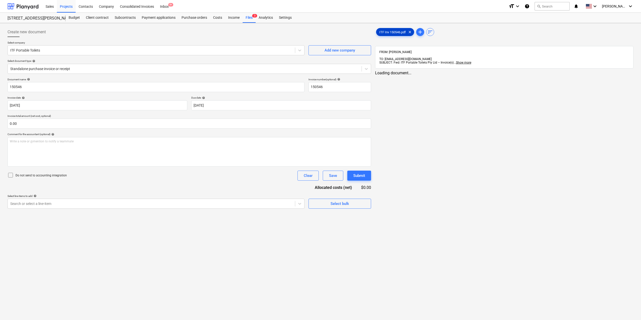
click at [387, 33] on span "ITF Inv 150546.pdf" at bounding box center [392, 32] width 33 height 4
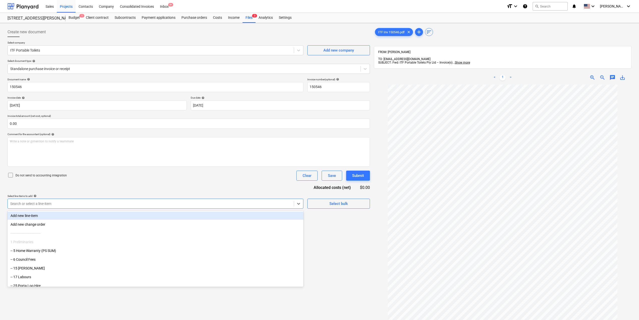
click at [201, 206] on div at bounding box center [150, 203] width 281 height 5
type input "po"
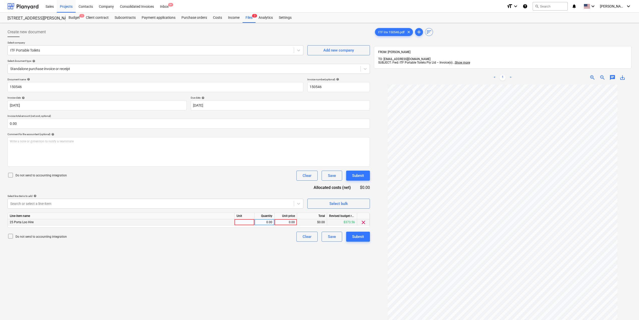
click at [244, 224] on div at bounding box center [245, 222] width 20 height 6
click at [265, 224] on div "0.00" at bounding box center [265, 222] width 16 height 6
type input "1"
click at [288, 223] on div "0.00" at bounding box center [286, 222] width 18 height 6
type input "235.72"
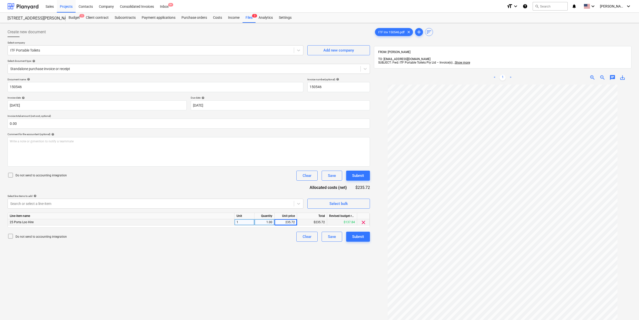
click at [315, 269] on div "Create new document Select company ITF Portable Toilets Add new company Select …" at bounding box center [189, 209] width 366 height 368
click at [359, 239] on div "Submit" at bounding box center [358, 237] width 12 height 7
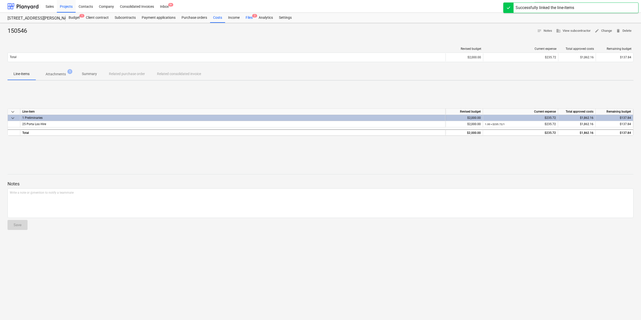
click at [248, 20] on div "Files 2" at bounding box center [249, 18] width 13 height 10
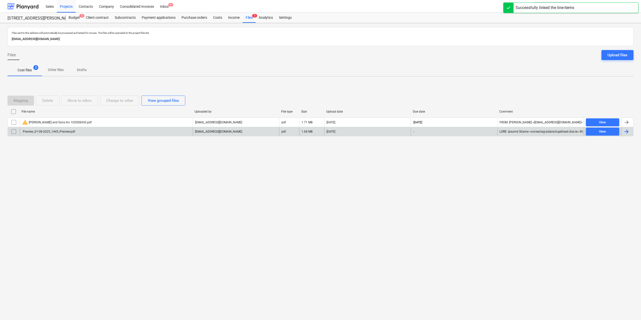
click at [52, 130] on div "Preview_01-08-2025_1445_Preview.pdf" at bounding box center [48, 132] width 53 height 4
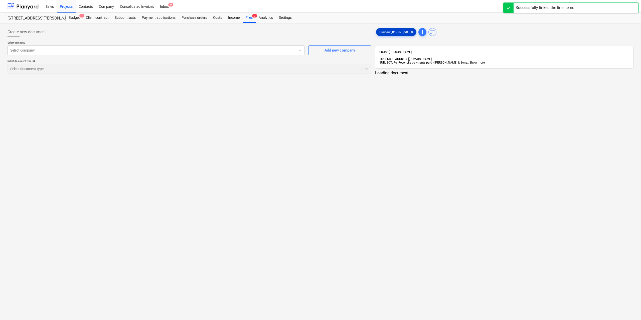
click at [380, 32] on span "Preview_01-08-...pdf" at bounding box center [393, 32] width 35 height 4
click at [390, 32] on span "Preview_01-08-...pdf" at bounding box center [392, 32] width 35 height 4
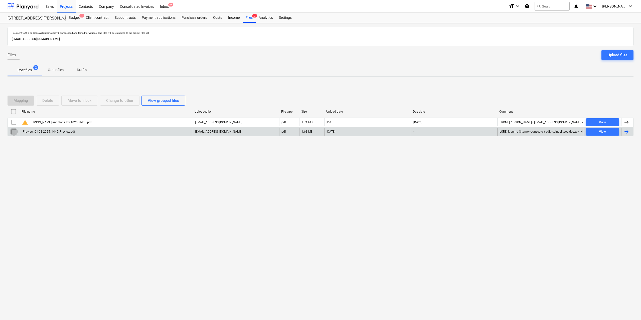
click at [12, 131] on input "checkbox" at bounding box center [14, 132] width 8 height 8
click at [48, 98] on div "Delete" at bounding box center [47, 100] width 11 height 7
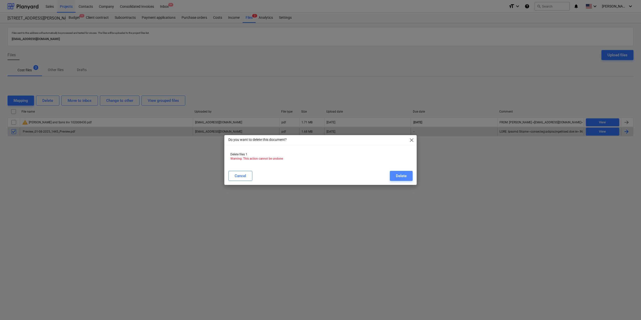
click at [405, 174] on div "Delete" at bounding box center [401, 176] width 11 height 7
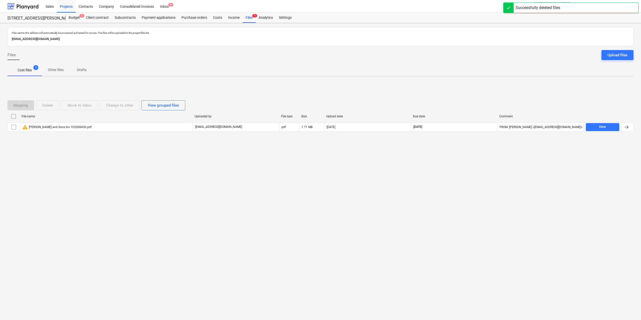
click at [536, 11] on div "Successfully deleted files" at bounding box center [537, 8] width 49 height 10
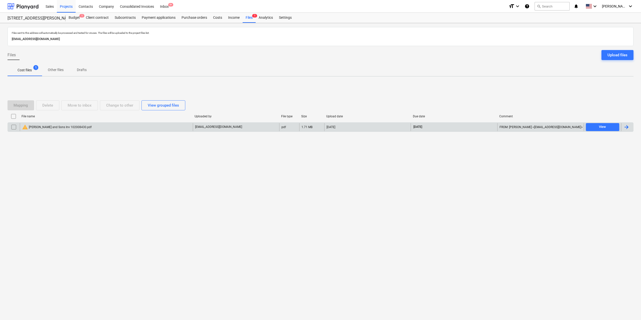
click at [68, 127] on div "warning [PERSON_NAME] and Sons Inv 102008430.pdf" at bounding box center [57, 127] width 70 height 6
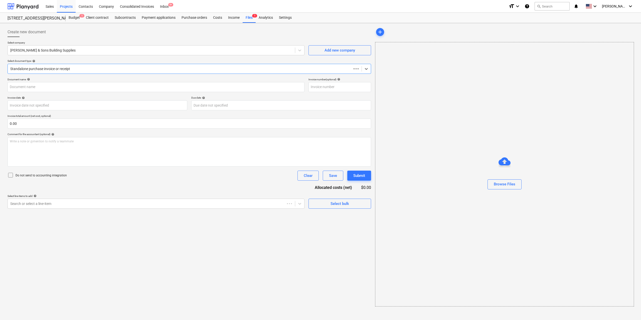
type input "102008430"
type input "[DATE]"
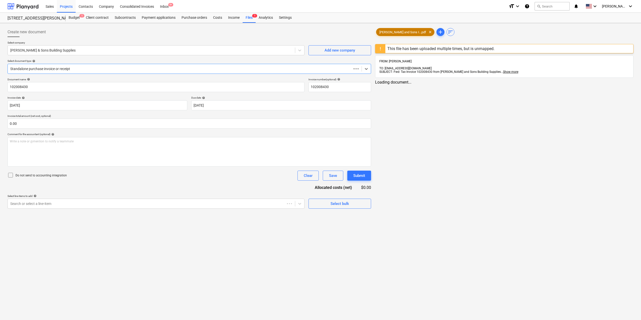
click at [381, 34] on div "[PERSON_NAME] and Sons I...pdf clear" at bounding box center [405, 32] width 58 height 8
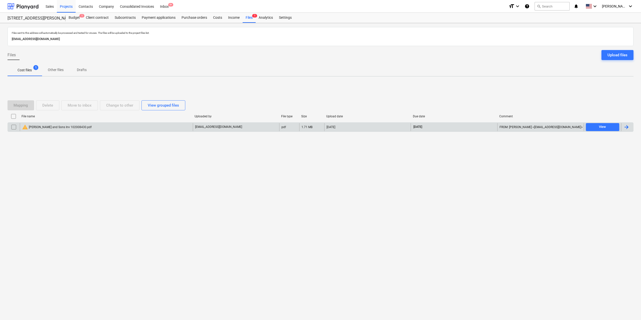
click at [12, 127] on input "checkbox" at bounding box center [14, 127] width 8 height 8
click at [91, 107] on div "Move to inbox" at bounding box center [80, 105] width 24 height 7
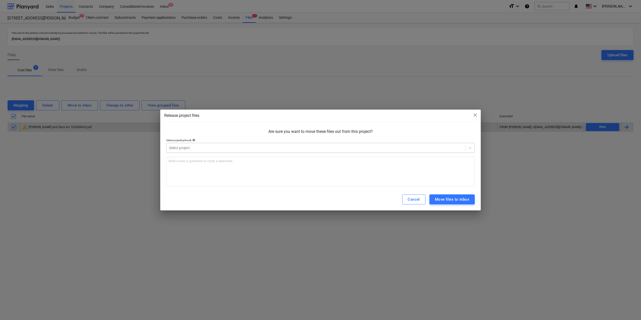
click at [306, 148] on div at bounding box center [316, 147] width 294 height 5
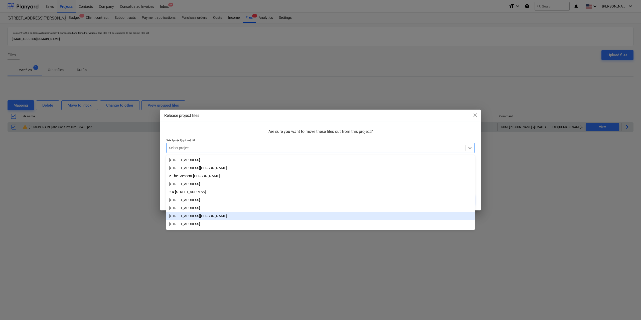
click at [215, 215] on div "[STREET_ADDRESS][PERSON_NAME]" at bounding box center [320, 216] width 308 height 8
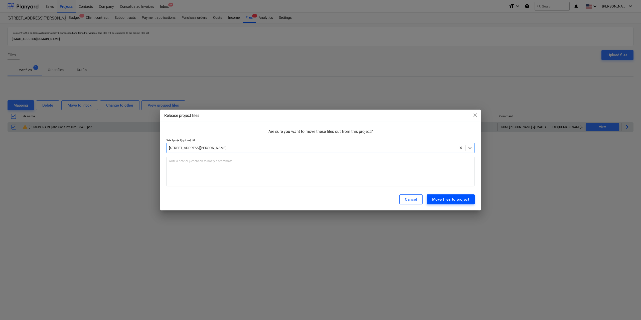
click at [448, 204] on button "Move files to project" at bounding box center [451, 200] width 48 height 10
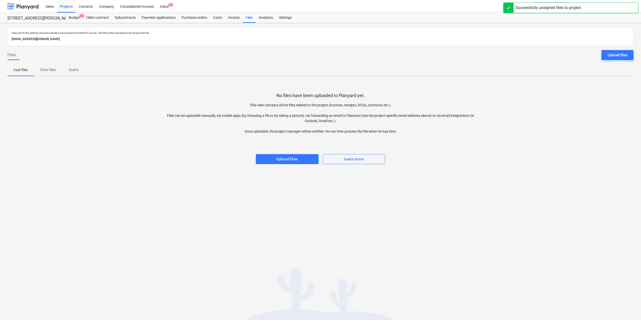
click at [118, 187] on div "Files sent to this address will automatically be processed and tested for virus…" at bounding box center [320, 171] width 641 height 297
click at [70, 6] on div "Projects" at bounding box center [66, 6] width 19 height 13
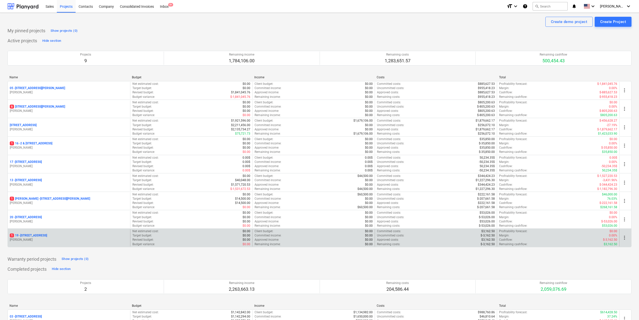
click at [47, 237] on p "[STREET_ADDRESS]" at bounding box center [28, 236] width 37 height 4
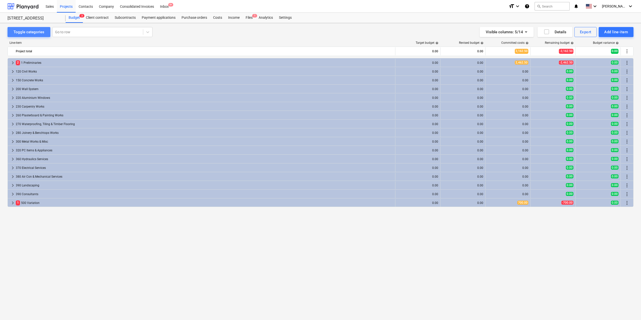
click at [31, 34] on div "Toggle categories" at bounding box center [29, 32] width 31 height 7
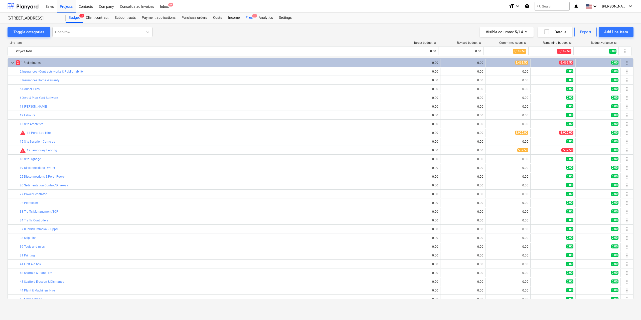
click at [251, 16] on div "Files 1" at bounding box center [249, 18] width 13 height 10
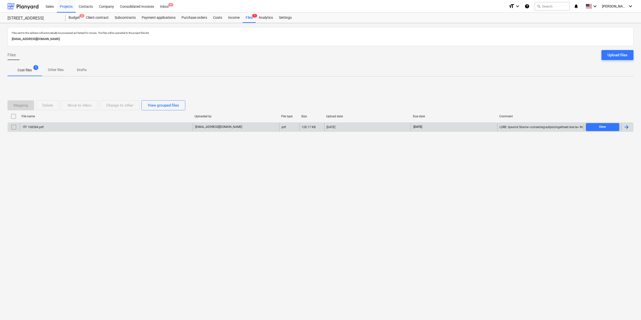
click at [42, 125] on div "ITF 108584.pdf" at bounding box center [33, 127] width 22 height 4
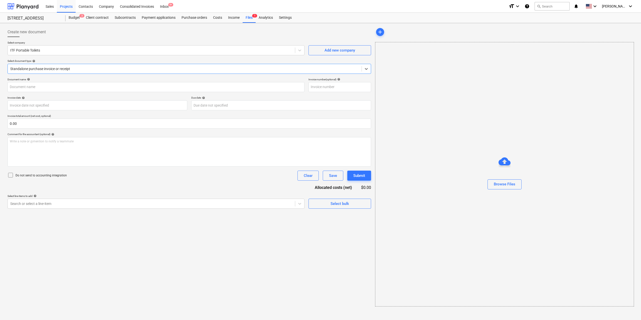
type input "108584"
type input "[DATE]"
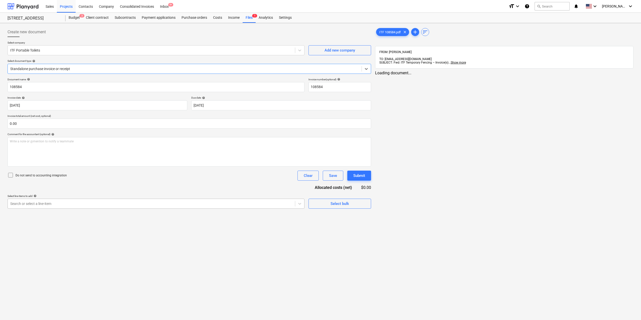
click at [141, 205] on div at bounding box center [151, 203] width 282 height 5
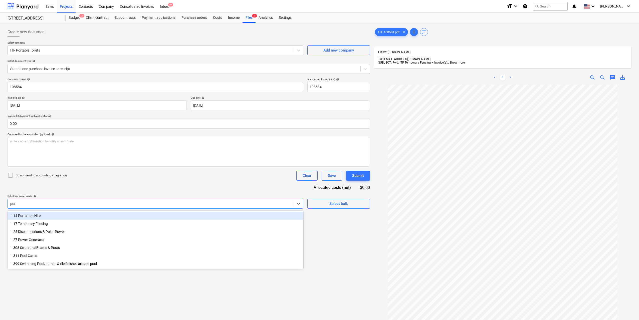
type input "port"
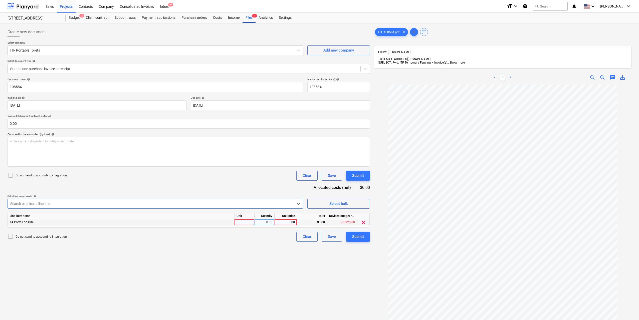
click at [253, 222] on div at bounding box center [245, 222] width 20 height 6
type input "1"
click at [262, 223] on div "0.00" at bounding box center [265, 222] width 16 height 6
click at [286, 222] on div "0.00" at bounding box center [286, 222] width 18 height 6
click at [131, 219] on div "Line-item name" at bounding box center [121, 216] width 227 height 6
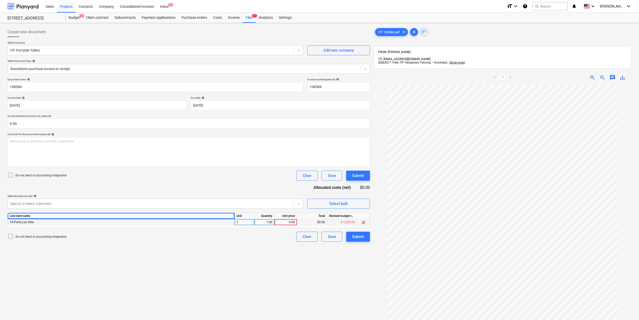
click at [363, 221] on span "clear" at bounding box center [363, 223] width 6 height 6
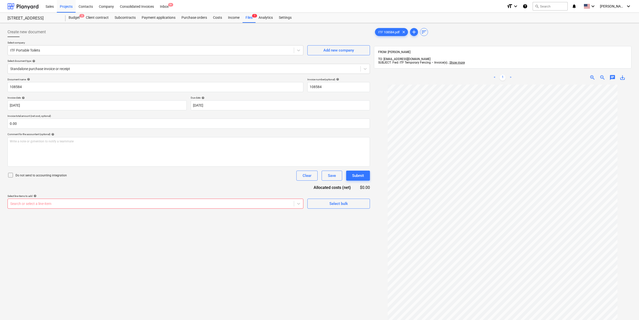
click at [171, 205] on div at bounding box center [150, 203] width 281 height 5
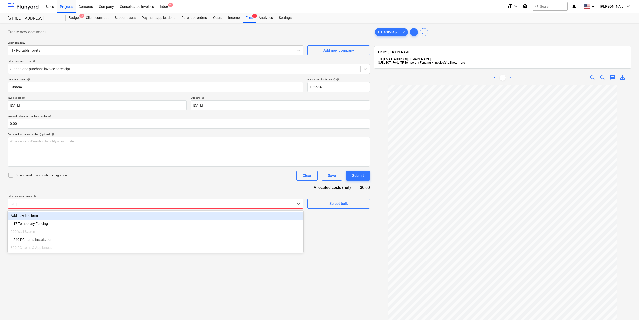
type input "tempo"
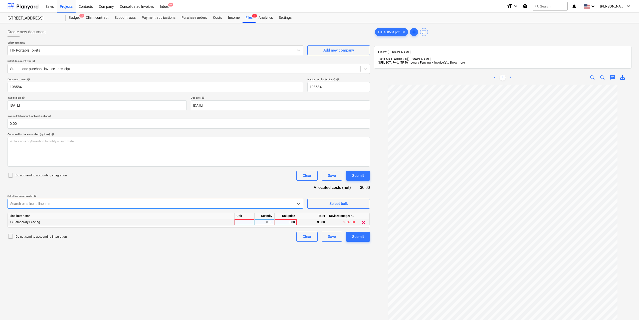
click at [244, 220] on div at bounding box center [245, 222] width 20 height 6
type input "1"
drag, startPoint x: 261, startPoint y: 222, endPoint x: 285, endPoint y: 224, distance: 24.2
click at [261, 222] on div "0.00" at bounding box center [265, 222] width 16 height 6
click at [285, 225] on div "0.00" at bounding box center [286, 222] width 18 height 6
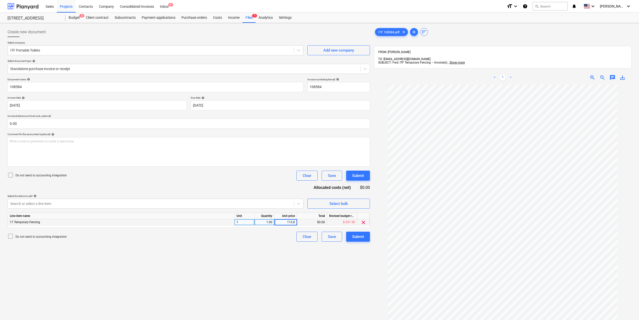
type input "113.85"
click at [309, 268] on div "Create new document Select company ITF Portable Toilets Add new company Select …" at bounding box center [189, 209] width 366 height 368
click at [366, 241] on button "Submit" at bounding box center [358, 237] width 24 height 10
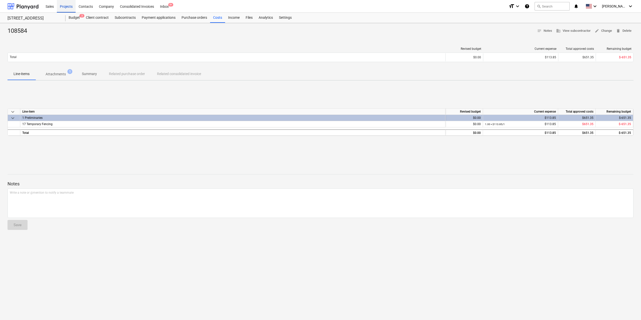
click at [69, 8] on div "Projects" at bounding box center [66, 6] width 19 height 13
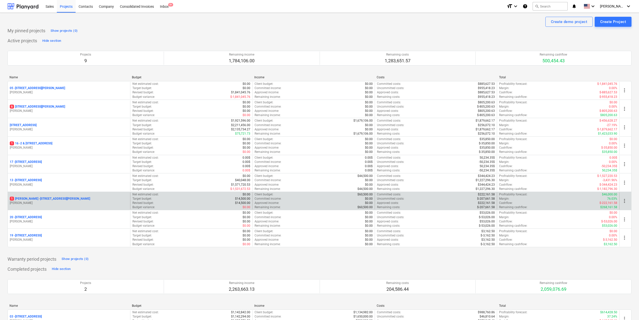
click at [71, 198] on p "[STREET_ADDRESS][PERSON_NAME][PERSON_NAME]" at bounding box center [50, 199] width 80 height 4
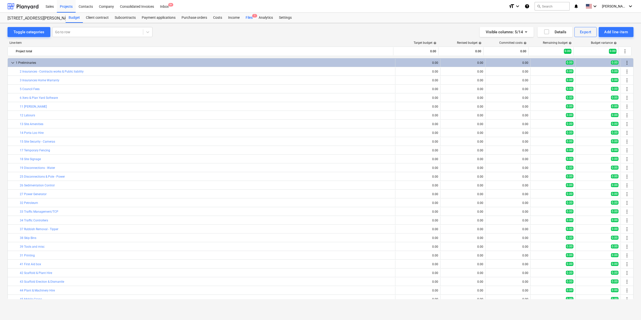
click at [250, 19] on div "Files 1" at bounding box center [249, 18] width 13 height 10
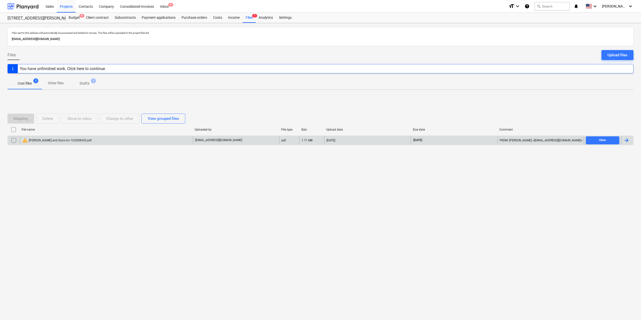
click at [44, 139] on div "warning [PERSON_NAME] and Sons Inv 102008430.pdf" at bounding box center [57, 140] width 70 height 6
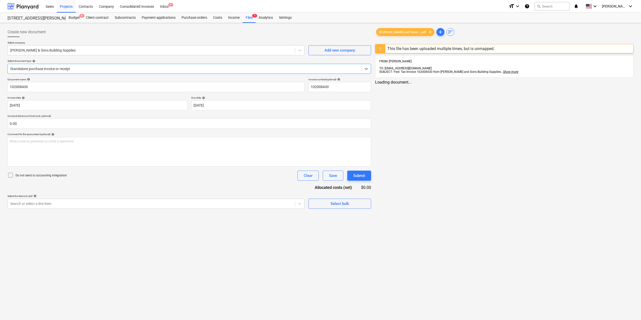
click at [398, 47] on div "This file has been uploaded multiple times, but is unmapped." at bounding box center [440, 48] width 107 height 5
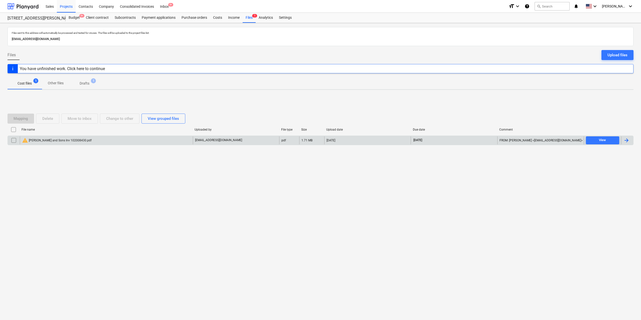
click at [50, 138] on div "warning [PERSON_NAME] and Sons Inv 102008430.pdf" at bounding box center [57, 140] width 70 height 6
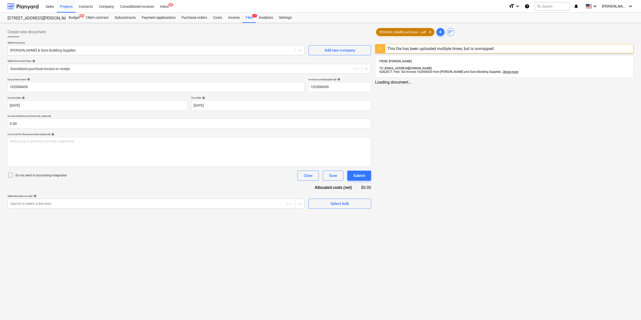
click at [392, 31] on span "[PERSON_NAME] and Sons I...pdf" at bounding box center [402, 32] width 53 height 4
click at [398, 47] on div "This file has been uploaded multiple times, but is unmapped." at bounding box center [440, 48] width 107 height 5
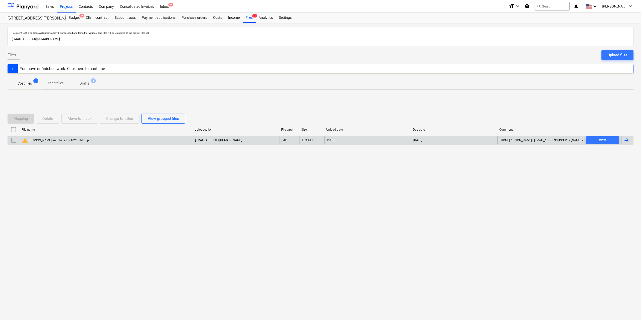
click at [108, 141] on div "warning [PERSON_NAME] and Sons Inv 102008430.pdf" at bounding box center [106, 140] width 173 height 8
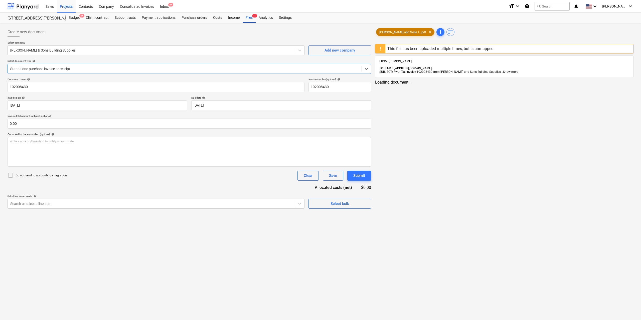
click at [393, 33] on span "[PERSON_NAME] and Sons I...pdf" at bounding box center [402, 32] width 53 height 4
click at [78, 200] on div "Search or select a line-item" at bounding box center [156, 204] width 297 height 10
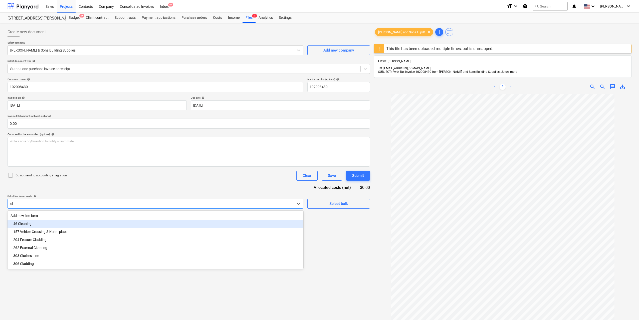
type input "c"
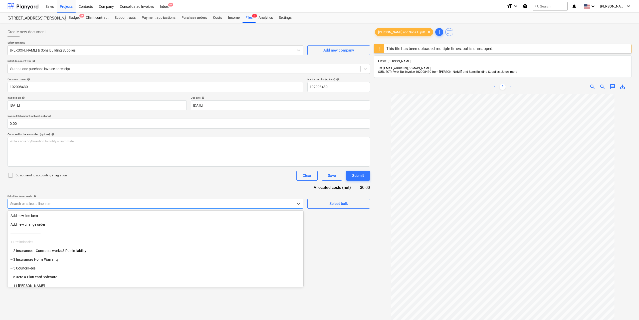
type input "m"
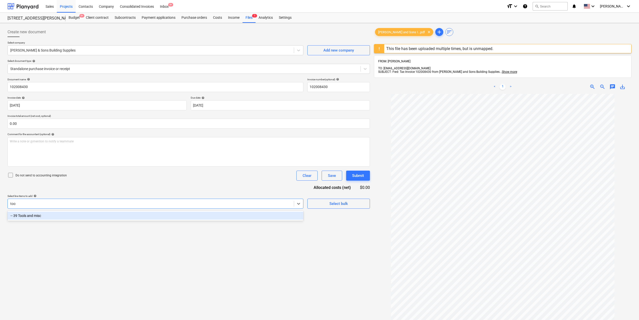
type input "tool"
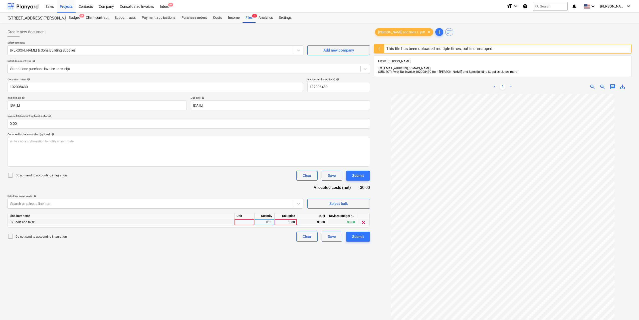
click at [235, 223] on div at bounding box center [245, 222] width 20 height 6
click at [260, 222] on div "0.00" at bounding box center [265, 222] width 16 height 6
type input "1"
click at [283, 222] on div "0.00" at bounding box center [286, 222] width 18 height 6
type input "24.95"
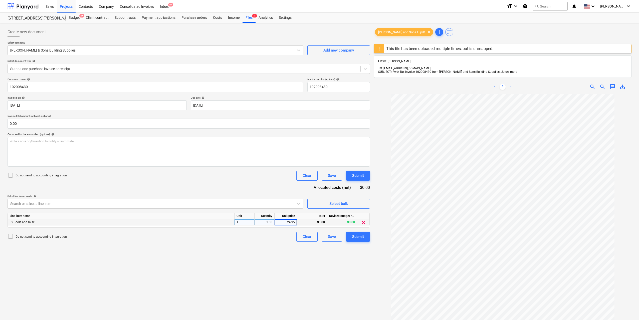
click at [302, 293] on div "Create new document Select company [PERSON_NAME] & Sons Building Supplies Add n…" at bounding box center [189, 213] width 366 height 377
click at [353, 240] on div "Submit" at bounding box center [358, 237] width 12 height 7
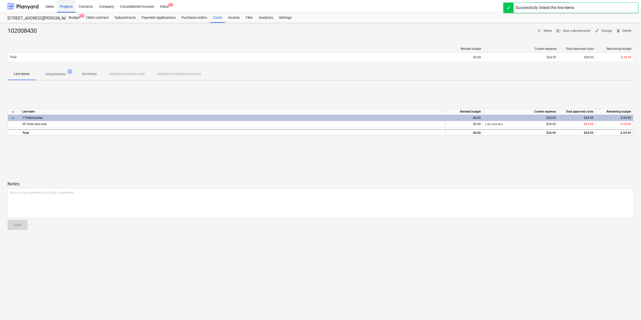
click at [67, 8] on div "Projects" at bounding box center [66, 6] width 19 height 13
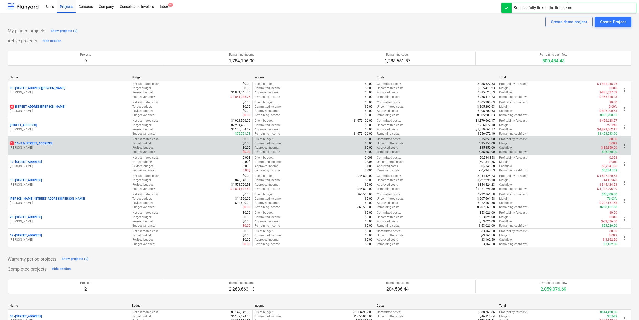
click at [52, 142] on p "1 16 - 2 & [STREET_ADDRESS]" at bounding box center [31, 143] width 43 height 4
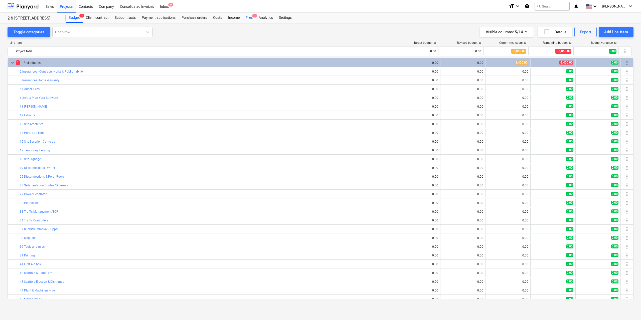
click at [246, 18] on div "Files 1" at bounding box center [249, 18] width 13 height 10
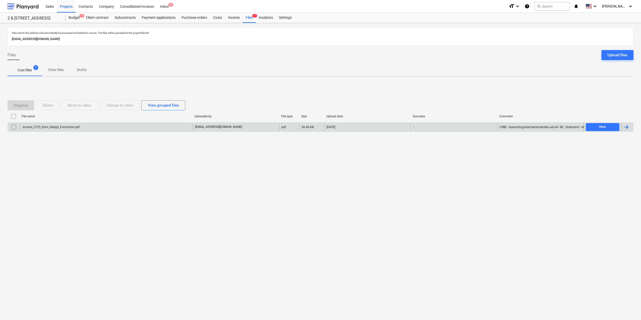
click at [50, 126] on div "Invoice_2725_from_Design_Formation.pdf" at bounding box center [51, 127] width 58 height 4
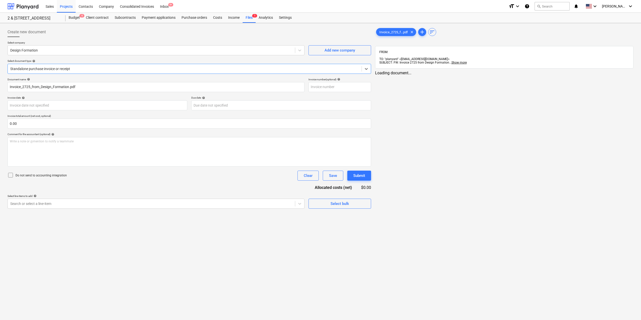
type input "Invoice_2725_from_Design_Formation.pdf"
click at [388, 33] on span "Invoice_2725_f...pdf" at bounding box center [393, 32] width 35 height 4
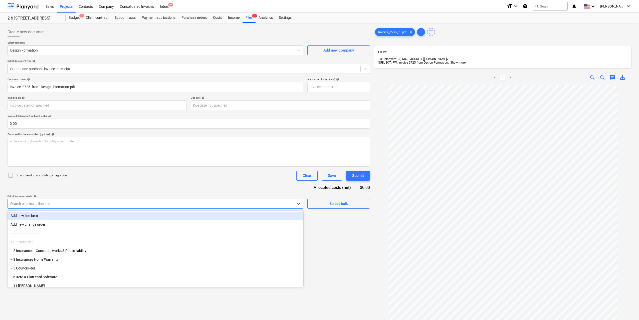
click at [239, 202] on div at bounding box center [150, 203] width 281 height 5
click at [190, 215] on div "Add new line-item" at bounding box center [156, 216] width 296 height 8
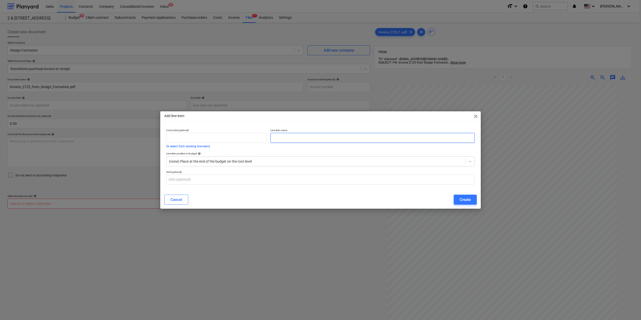
click at [298, 142] on input "text" at bounding box center [372, 138] width 204 height 10
type input "Architect - Changes"
click at [304, 159] on div at bounding box center [316, 161] width 294 height 5
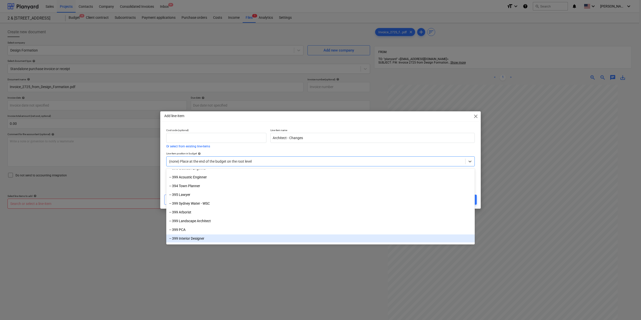
scroll to position [1563, 0]
click at [193, 238] on div "500 Variation" at bounding box center [320, 240] width 308 height 8
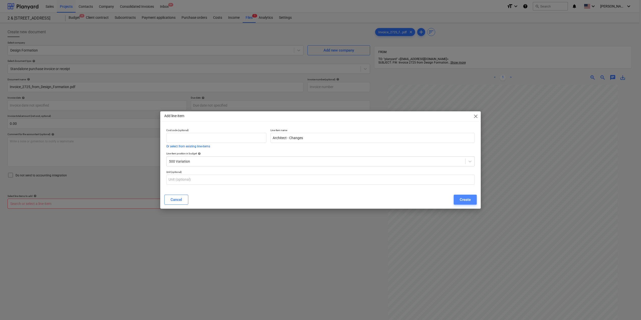
click at [474, 200] on button "Create" at bounding box center [465, 200] width 23 height 10
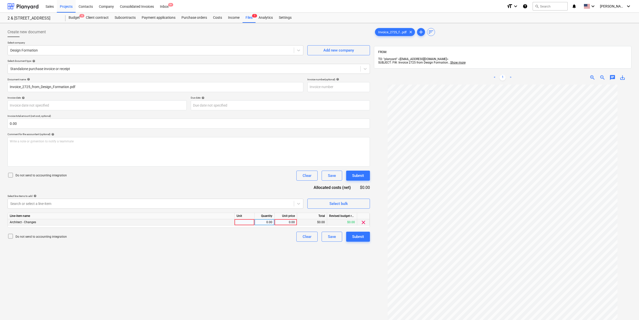
click at [242, 224] on div at bounding box center [245, 222] width 20 height 6
type input "1"
click at [281, 223] on div "0.00" at bounding box center [286, 222] width 18 height 6
type input "5280"
click at [273, 252] on div "Create new document Select company Design Formation Add new company Select docu…" at bounding box center [189, 209] width 366 height 368
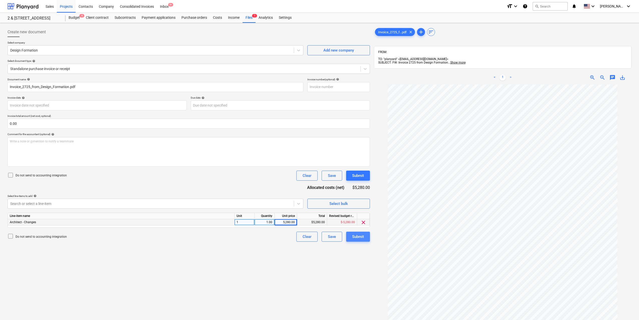
click at [366, 238] on button "Submit" at bounding box center [358, 237] width 24 height 10
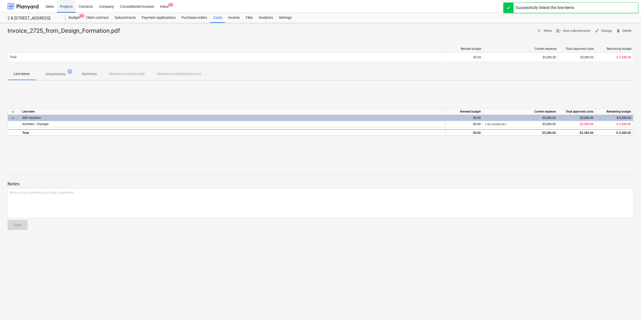
click at [70, 5] on div "Projects" at bounding box center [66, 6] width 19 height 13
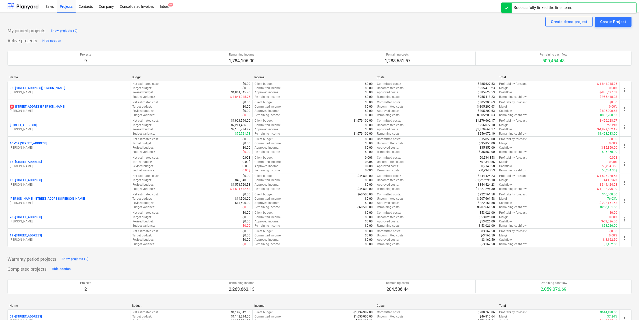
click at [51, 105] on p "[STREET_ADDRESS][PERSON_NAME]" at bounding box center [37, 107] width 55 height 4
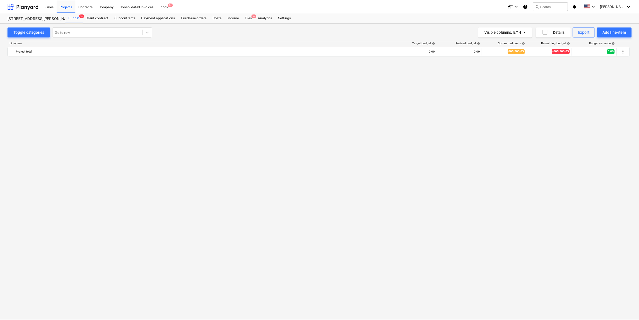
scroll to position [1332, 0]
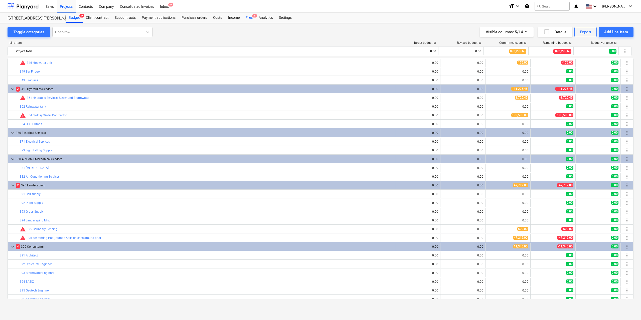
click at [249, 20] on div "Files 6" at bounding box center [249, 18] width 13 height 10
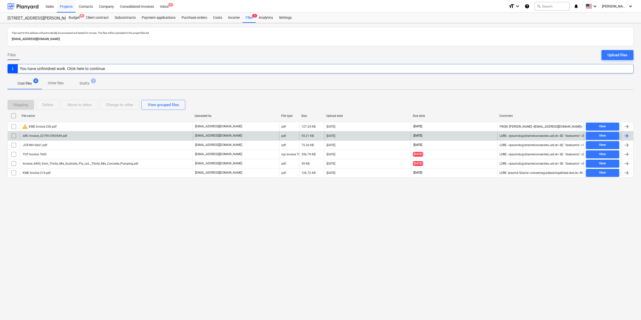
click at [57, 135] on div "ARC invoice_32799-3593549.pdf" at bounding box center [44, 136] width 45 height 4
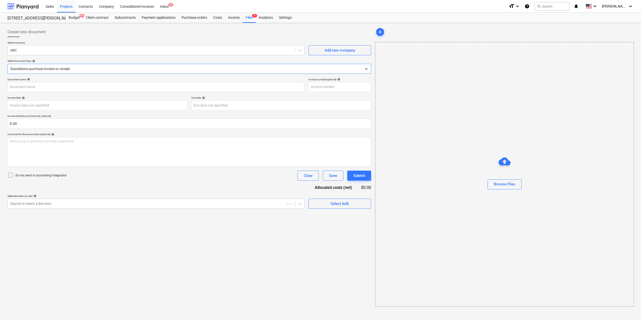
type input "3593549"
type input "[DATE]"
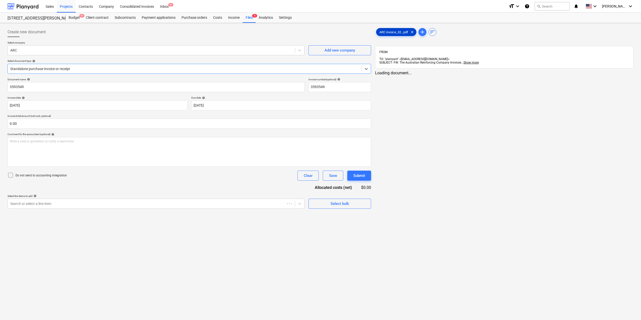
click at [389, 31] on span "ARC invoice_32...pdf" at bounding box center [393, 32] width 35 height 4
click at [92, 207] on div "Search or select a line-item" at bounding box center [151, 203] width 286 height 7
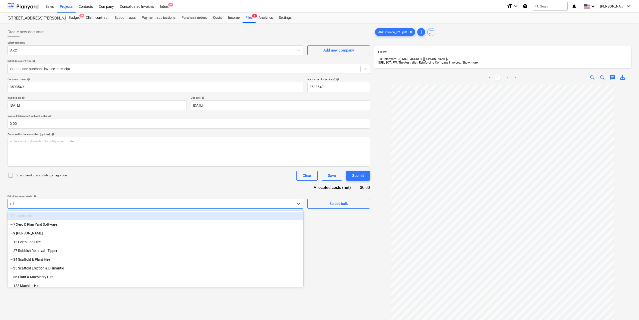
type input "reinf"
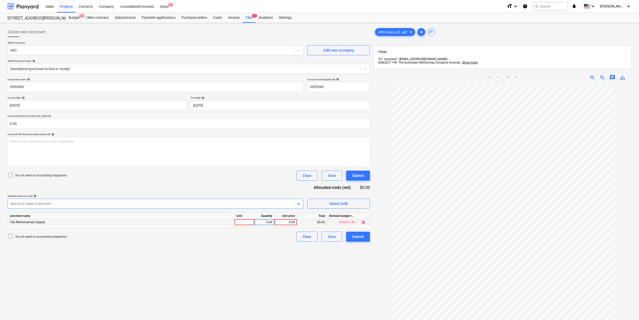
click at [244, 223] on div at bounding box center [245, 222] width 20 height 6
type input "1"
click at [268, 224] on div "0.00" at bounding box center [265, 222] width 16 height 6
click at [290, 222] on div "0.00" at bounding box center [286, 222] width 18 height 6
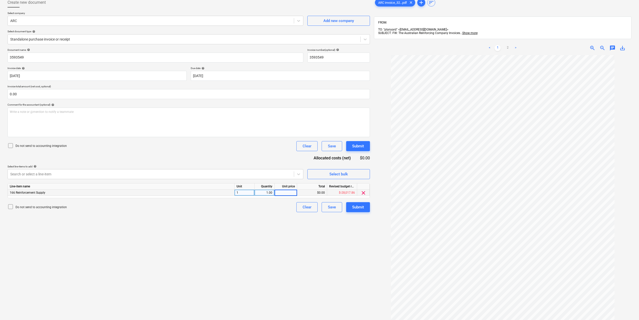
scroll to position [0, 0]
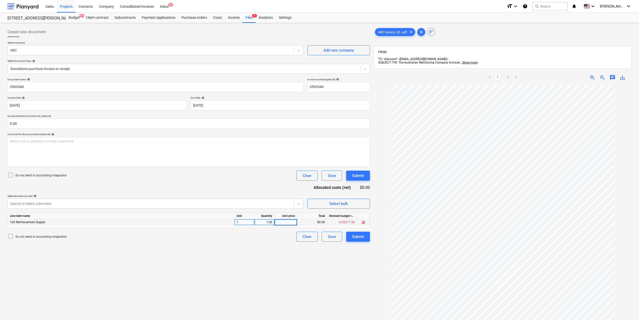
click at [508, 75] on link "2" at bounding box center [508, 78] width 6 height 6
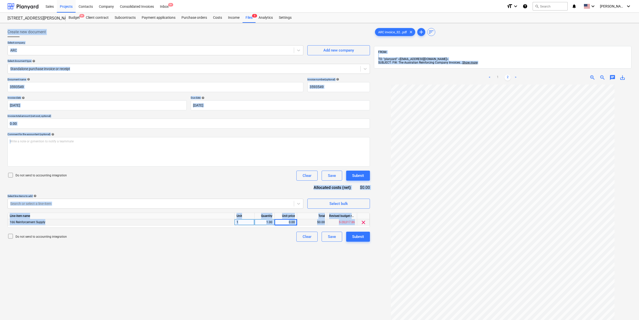
drag, startPoint x: 509, startPoint y: 78, endPoint x: 504, endPoint y: 34, distance: 44.9
click at [504, 1] on div "Sales Projects Contacts Company Consolidated Invoices Inbox 9+ format_size keyb…" at bounding box center [319, 197] width 639 height 395
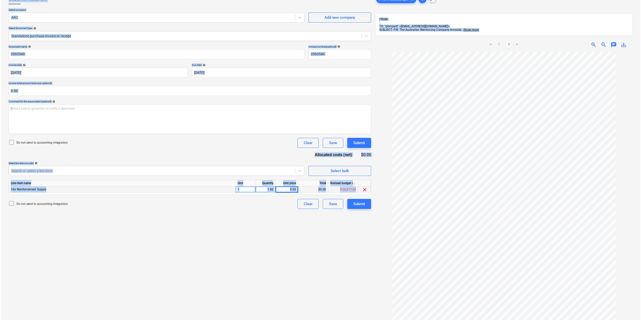
scroll to position [71, 0]
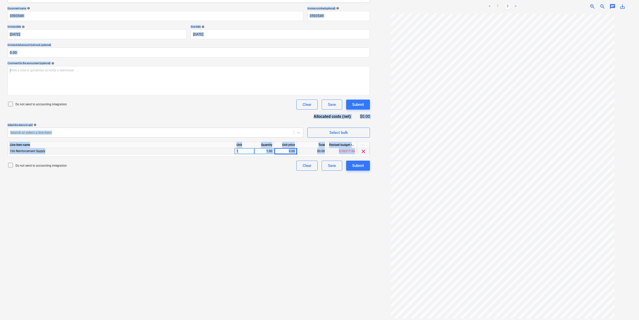
click at [328, 216] on div "Create new document Select company ARC Add new company Select document type hel…" at bounding box center [189, 138] width 366 height 368
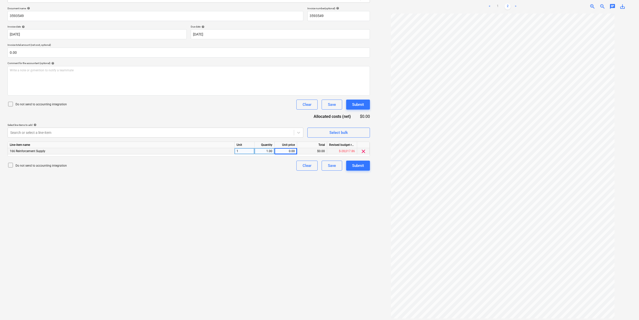
click at [325, 214] on div "Create new document Select company ARC Add new company Select document type hel…" at bounding box center [189, 138] width 366 height 368
click at [274, 149] on div "1.00" at bounding box center [265, 151] width 20 height 6
click at [279, 149] on div "0.00" at bounding box center [286, 151] width 18 height 6
type input "18308"
click at [297, 216] on div "Create new document Select company ARC Add new company Select document type hel…" at bounding box center [189, 138] width 366 height 368
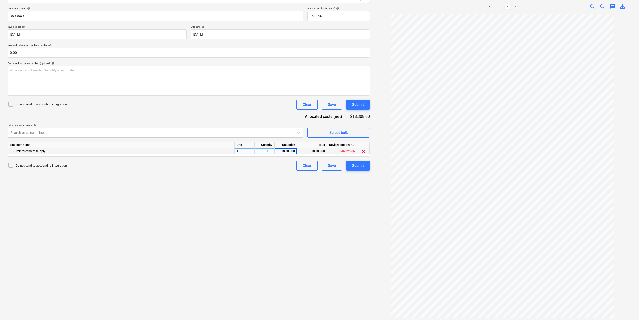
click at [330, 208] on div "Create new document Select company ARC Add new company Select document type hel…" at bounding box center [189, 138] width 366 height 368
click at [356, 165] on div "Submit" at bounding box center [358, 165] width 12 height 7
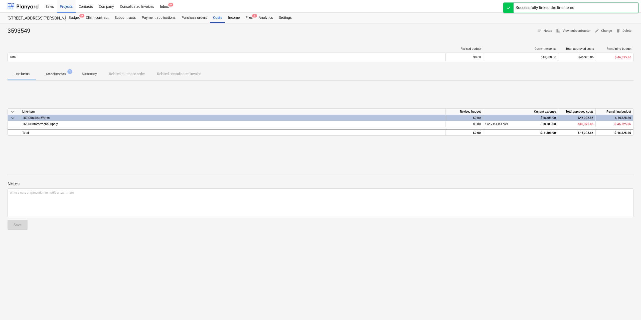
click at [60, 72] on p "Attachments" at bounding box center [56, 74] width 20 height 5
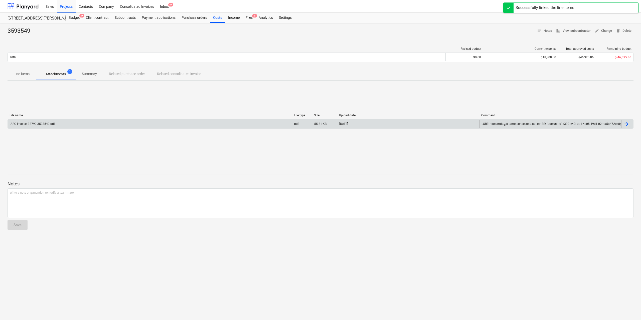
click at [52, 125] on div "ARC invoice_32799-3593549.pdf" at bounding box center [32, 124] width 45 height 4
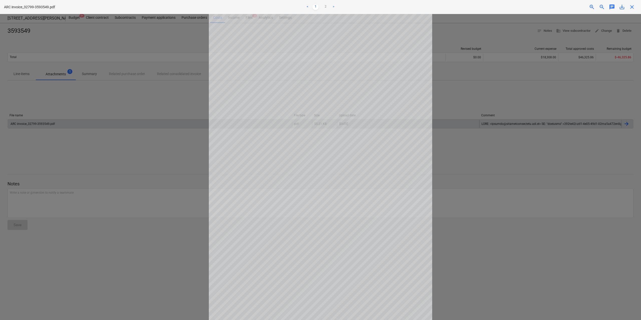
scroll to position [11, 0]
click at [325, 8] on link "2" at bounding box center [325, 7] width 6 height 6
click at [147, 122] on div at bounding box center [320, 167] width 641 height 306
click at [633, 10] on div "ARC invoice_32799-3593549.pdf < 1 2 > zoom_in zoom_out chat 0 save_alt close" at bounding box center [320, 7] width 641 height 14
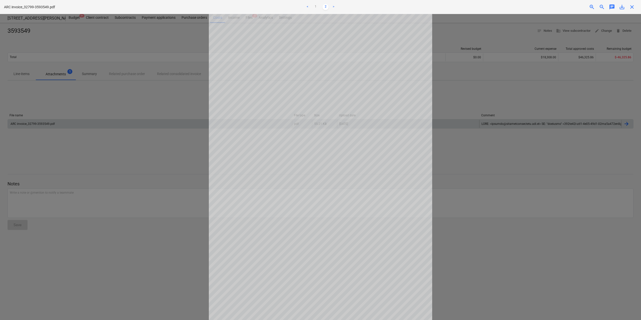
click at [630, 6] on span "close" at bounding box center [632, 7] width 6 height 6
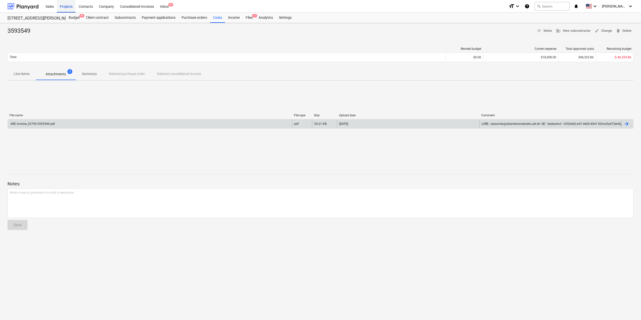
click at [63, 5] on div "Projects" at bounding box center [66, 6] width 19 height 13
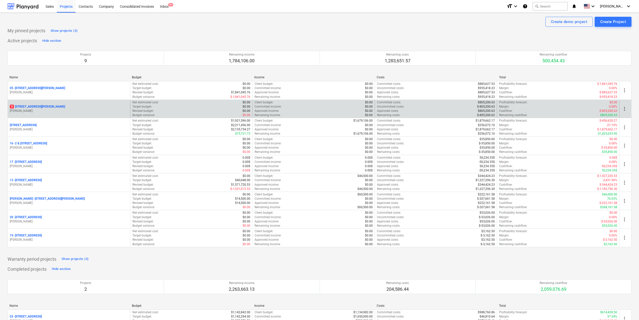
click at [60, 107] on div "[STREET_ADDRESS][PERSON_NAME]" at bounding box center [69, 107] width 118 height 4
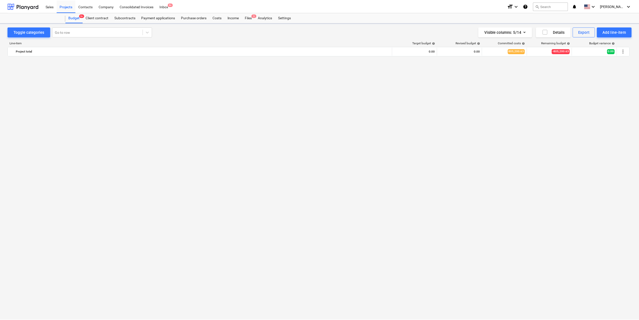
scroll to position [1332, 0]
click at [250, 17] on div "Files 5" at bounding box center [249, 18] width 13 height 10
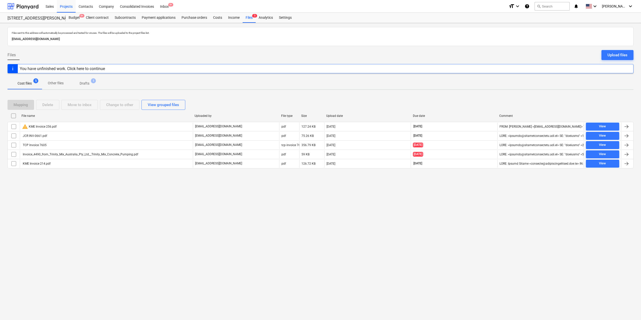
click at [89, 82] on p "Drafts" at bounding box center [85, 83] width 10 height 5
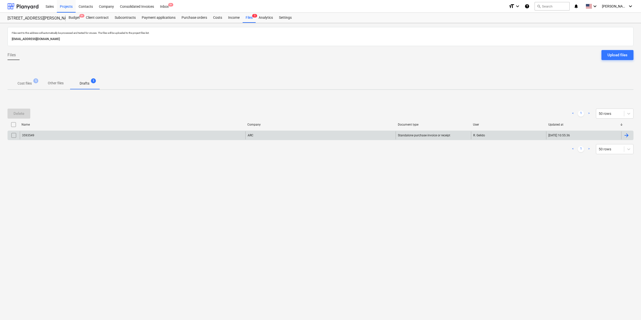
click at [39, 133] on div "3593549" at bounding box center [133, 135] width 226 height 8
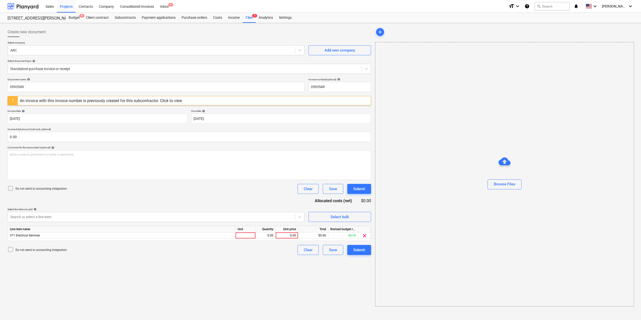
click at [155, 103] on div "An invoice with this invoice number is previously created for this subcontracto…" at bounding box center [101, 100] width 163 height 5
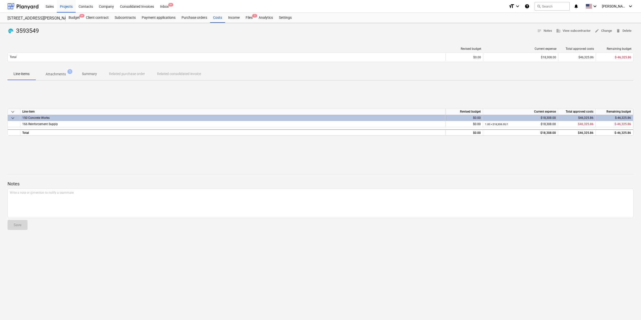
click at [58, 73] on p "Attachments" at bounding box center [56, 74] width 20 height 5
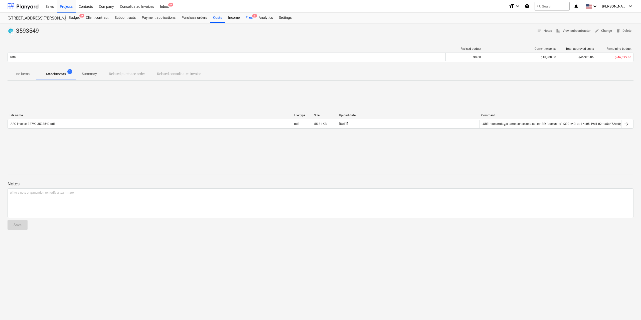
click at [250, 17] on div "Files 5" at bounding box center [249, 18] width 13 height 10
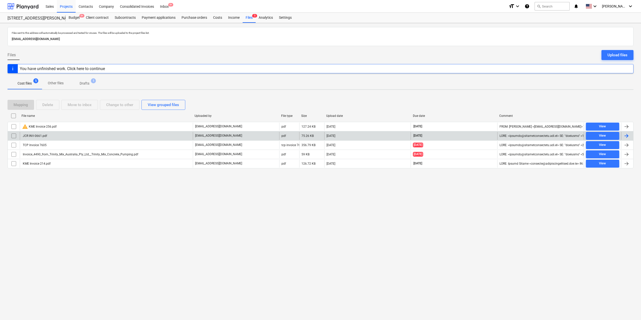
click at [45, 135] on div "JCR INV-0661.pdf" at bounding box center [34, 136] width 25 height 4
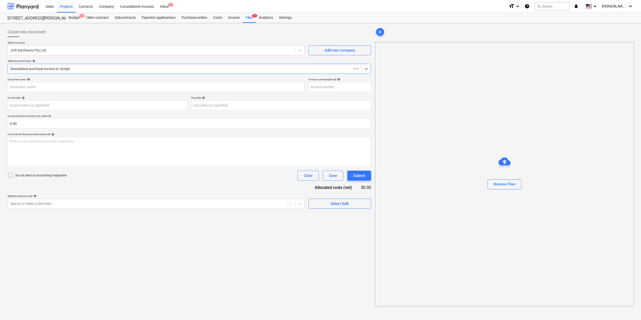
type input "INV-0661"
type input "[DATE]"
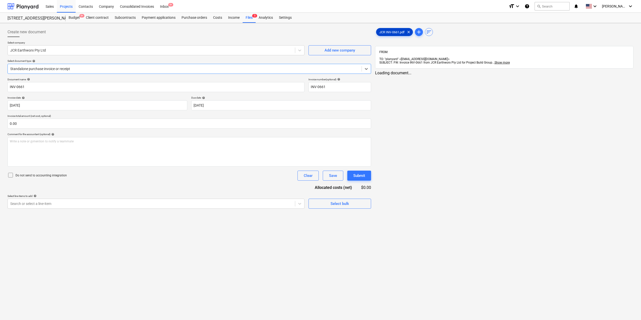
click at [390, 34] on span "JCR INV-0661.pdf" at bounding box center [391, 32] width 31 height 4
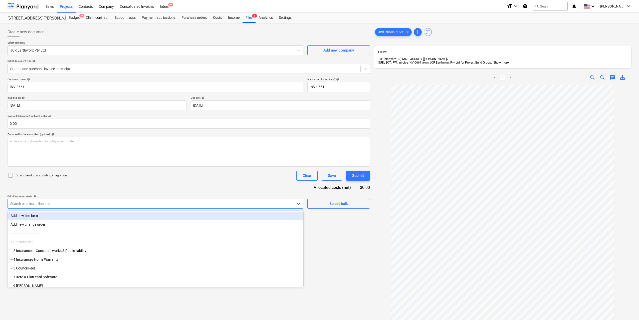
click at [119, 202] on div at bounding box center [150, 203] width 281 height 5
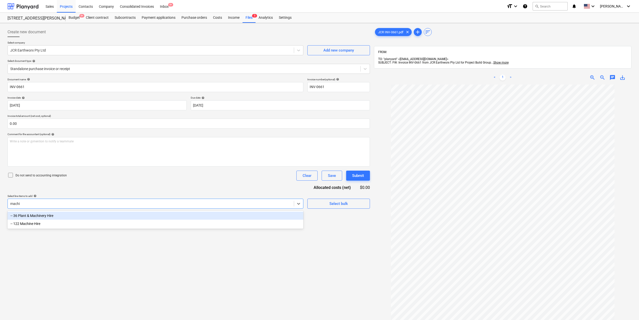
type input "machin"
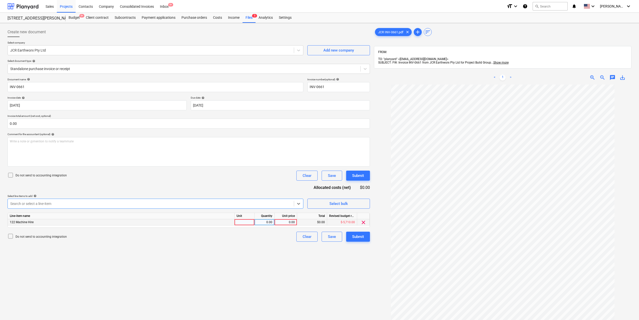
click at [245, 221] on div at bounding box center [245, 222] width 20 height 6
type input "1"
click at [265, 222] on div "0.00" at bounding box center [265, 222] width 16 height 6
click at [290, 224] on div "0.00" at bounding box center [286, 222] width 18 height 6
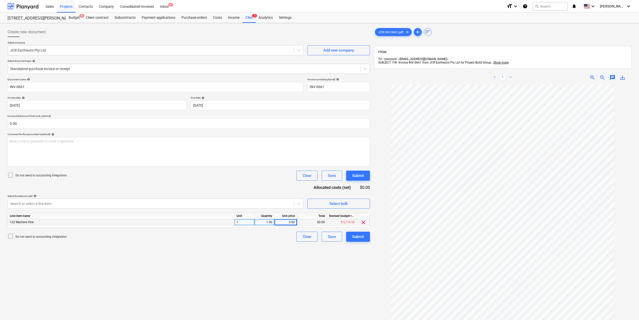
click at [298, 224] on div "$0.00" at bounding box center [312, 222] width 30 height 6
click at [288, 222] on div "0.00" at bounding box center [286, 222] width 18 height 6
type input "740"
click at [309, 257] on div "Create new document Select company JCR Earthworx Pty Ltd Add new company Select…" at bounding box center [189, 209] width 366 height 368
click at [354, 236] on div "Submit" at bounding box center [358, 237] width 12 height 7
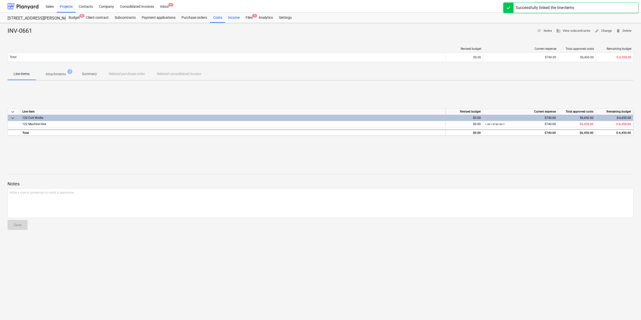
click at [241, 18] on div "Income" at bounding box center [234, 18] width 18 height 10
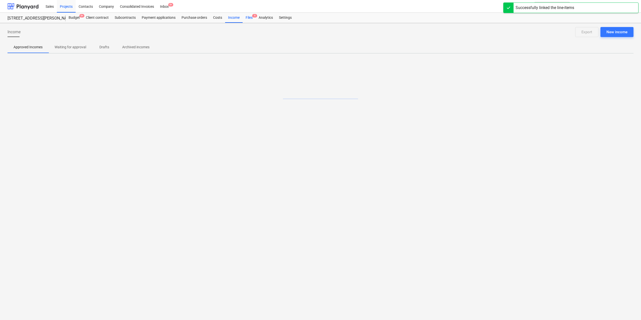
click at [247, 16] on div "Files 4" at bounding box center [249, 18] width 13 height 10
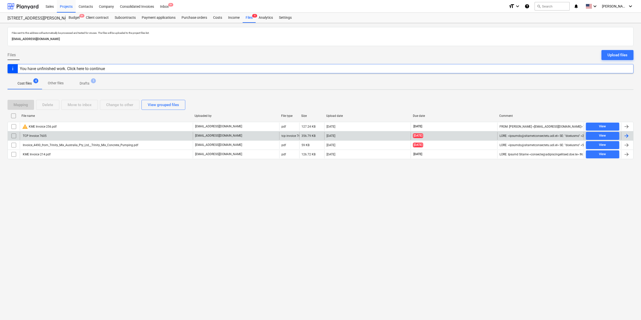
click at [61, 135] on div "TCP Invoice 7605" at bounding box center [106, 136] width 173 height 8
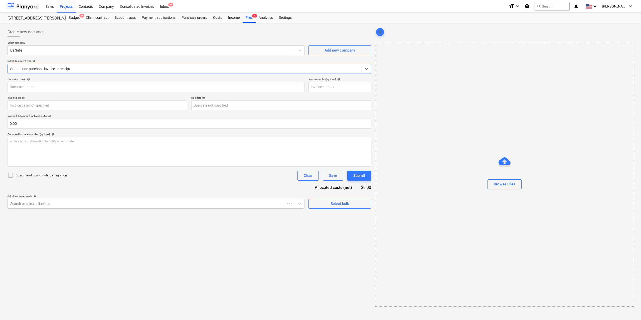
type input "TCP7605"
type input "[DATE]"
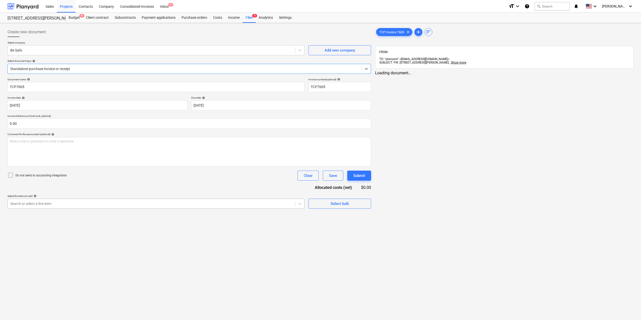
click at [231, 204] on div at bounding box center [151, 203] width 282 height 5
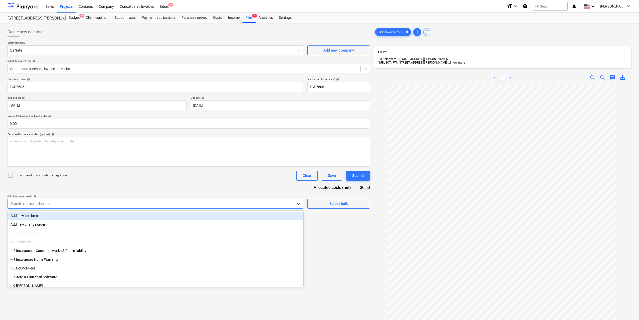
click at [70, 217] on div "Add new line-item" at bounding box center [156, 216] width 296 height 8
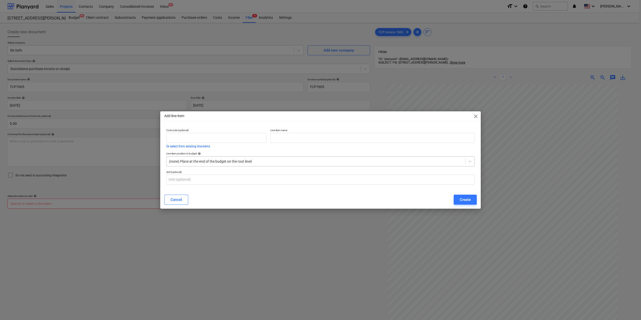
click at [250, 158] on div "(none) Place at the end of the budget on the root level" at bounding box center [315, 161] width 299 height 7
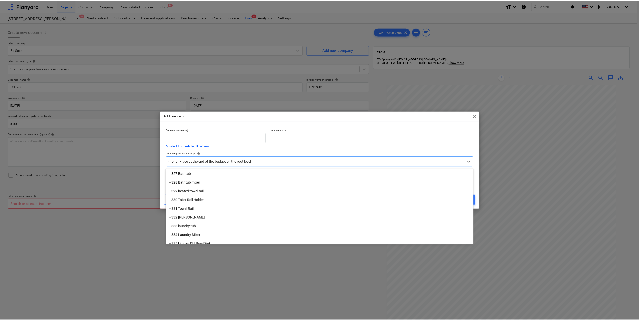
scroll to position [1625, 0]
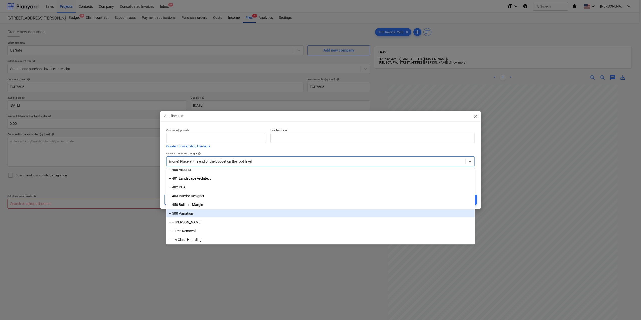
click at [217, 215] on div "-- 500 Variation" at bounding box center [320, 214] width 308 height 8
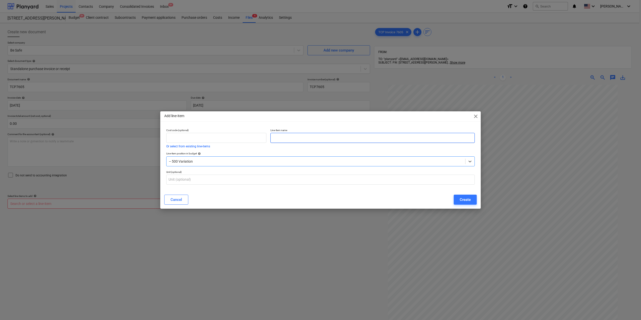
click at [297, 135] on input "text" at bounding box center [372, 138] width 204 height 10
type input "TCP - traffic plan"
click at [468, 198] on div "Create" at bounding box center [465, 200] width 11 height 7
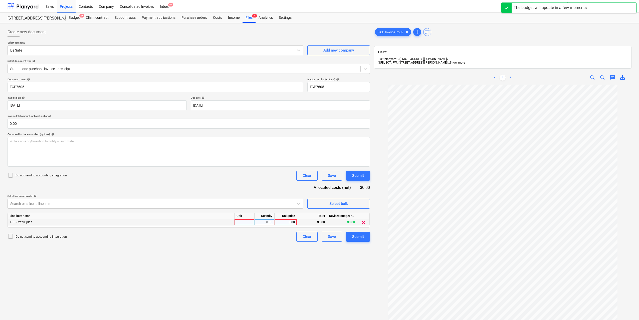
click at [244, 224] on div at bounding box center [245, 222] width 20 height 6
type input "1"
click at [269, 221] on div "0.00" at bounding box center [265, 222] width 16 height 6
click at [284, 221] on div "0.00" at bounding box center [286, 222] width 18 height 6
type input "150"
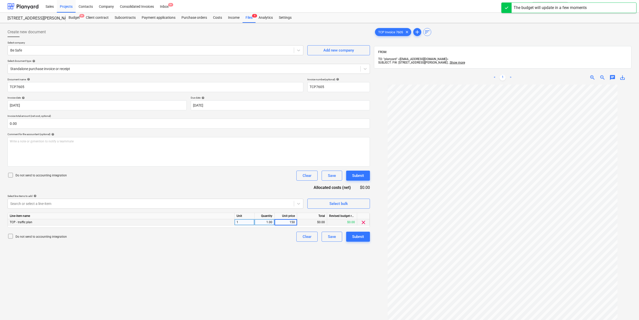
click at [284, 245] on div "Create new document Select company Be Safe Add new company Select document type…" at bounding box center [189, 209] width 366 height 368
click at [356, 235] on div "Submit" at bounding box center [358, 237] width 12 height 7
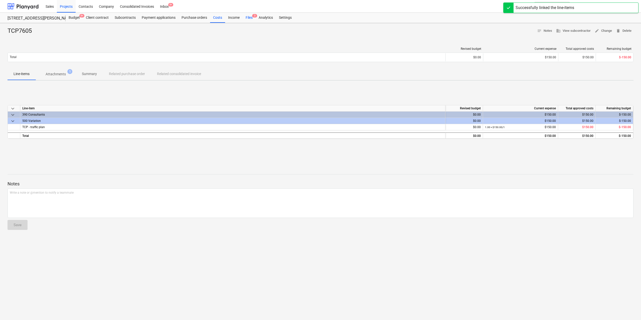
click at [246, 16] on div "Files 3" at bounding box center [249, 18] width 13 height 10
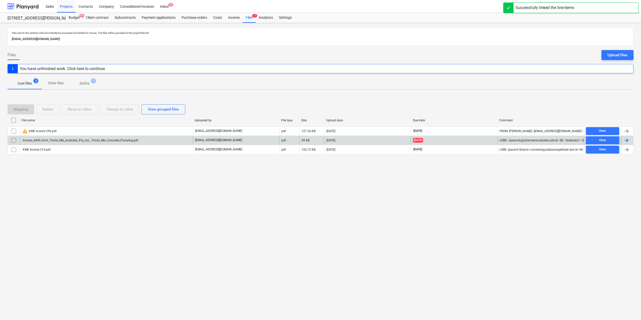
click at [55, 141] on div "Invoice_4490_from_Trinity_Mix_Australia_Pty_Ltd__Trinity_Mix_Concrete_Pumping.p…" at bounding box center [80, 141] width 116 height 4
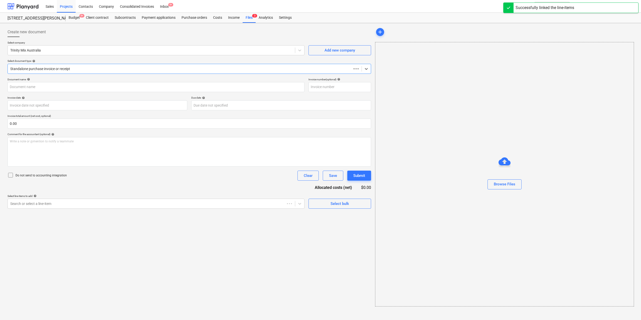
type input "4490"
type input "[DATE]"
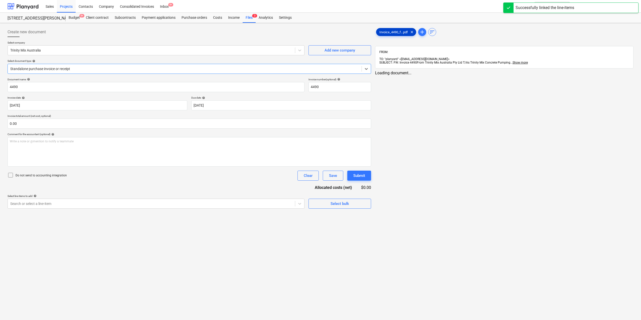
click at [398, 31] on span "Invoice_4490_f...pdf" at bounding box center [393, 32] width 35 height 4
click at [247, 206] on div at bounding box center [150, 203] width 281 height 5
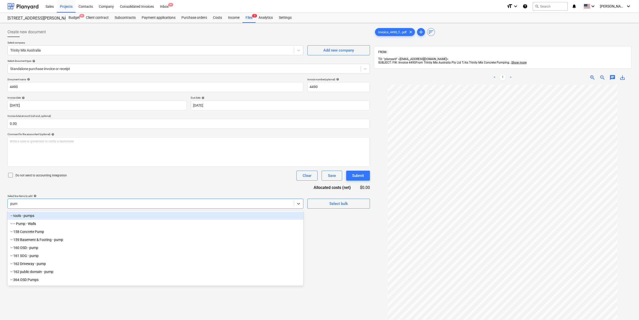
type input "pump"
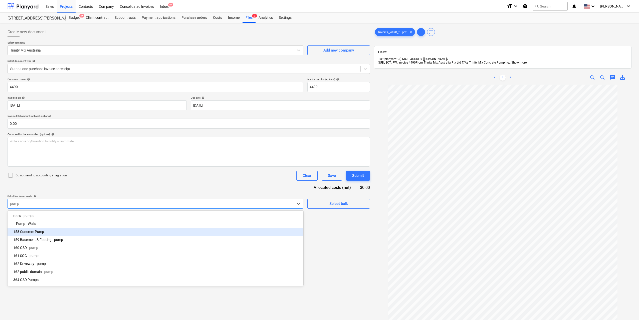
click at [56, 231] on div "-- 158 Concrete Pump" at bounding box center [156, 232] width 296 height 8
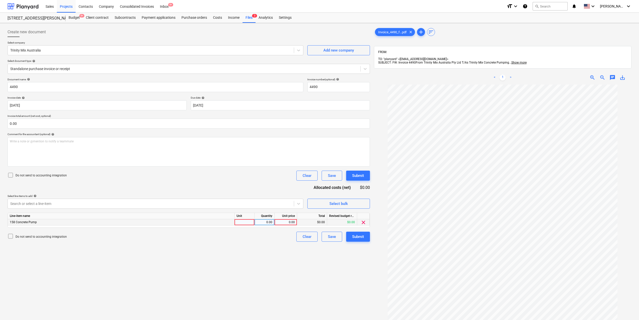
click at [242, 222] on div at bounding box center [245, 222] width 20 height 6
click at [267, 223] on div "0.00" at bounding box center [265, 222] width 16 height 6
click at [285, 225] on div "0.00" at bounding box center [286, 222] width 18 height 6
type input "936"
click at [299, 289] on div "Create new document Select company Trinity Mix Australia Add new company Select…" at bounding box center [189, 209] width 366 height 368
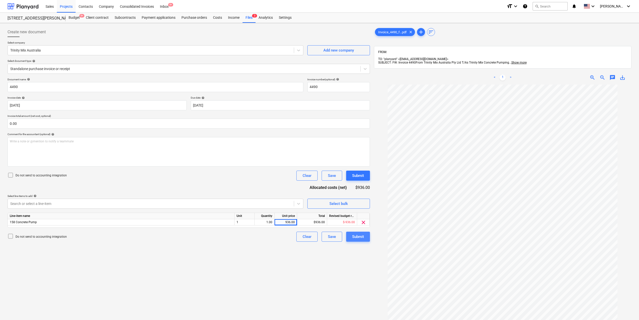
click at [356, 240] on div "Submit" at bounding box center [358, 237] width 12 height 7
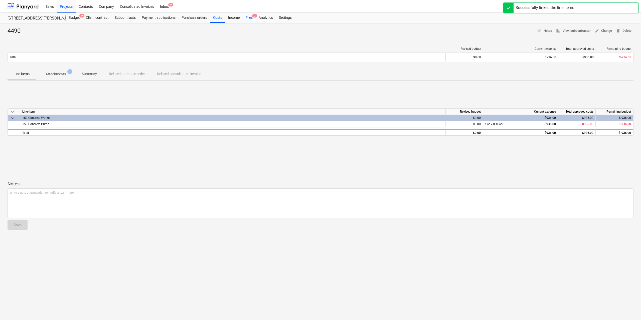
click at [251, 20] on div "Files 2" at bounding box center [249, 18] width 13 height 10
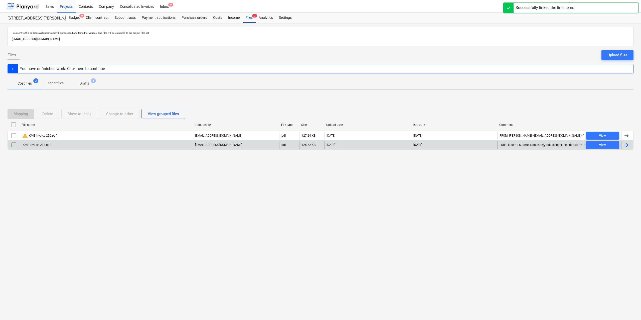
click at [66, 145] on div "KME Invoice 214.pdf" at bounding box center [106, 145] width 173 height 8
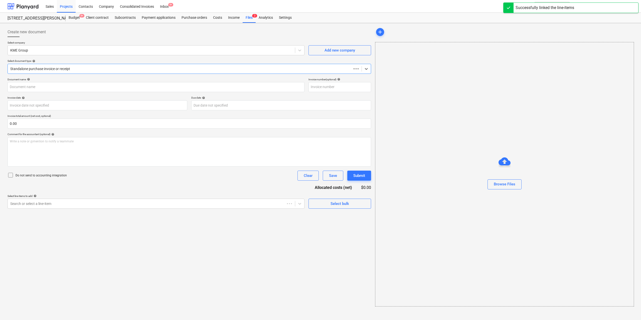
type input "214"
type input "[DATE]"
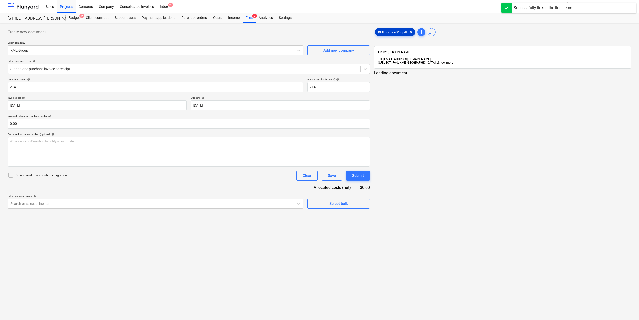
click at [383, 31] on span "KME Invoice 214.pdf" at bounding box center [392, 32] width 35 height 4
click at [178, 197] on div "Select line-items to add help" at bounding box center [156, 196] width 296 height 3
click at [173, 202] on div at bounding box center [150, 203] width 281 height 5
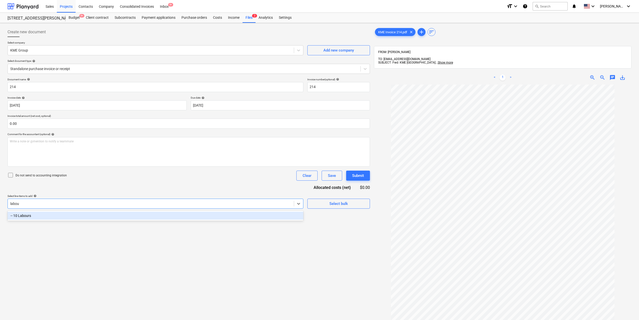
type input "labour"
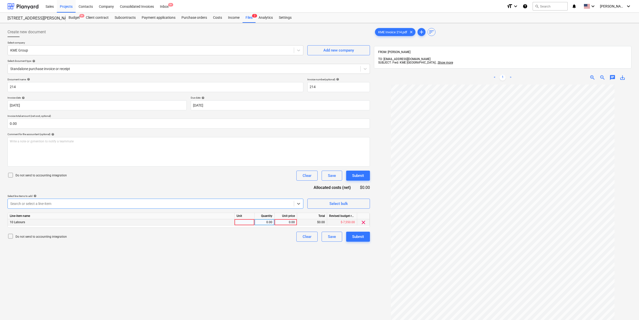
click at [245, 223] on div at bounding box center [245, 222] width 20 height 6
click at [262, 222] on div "0.00" at bounding box center [265, 222] width 16 height 6
type input "1"
click at [289, 223] on div "0.00" at bounding box center [286, 222] width 18 height 6
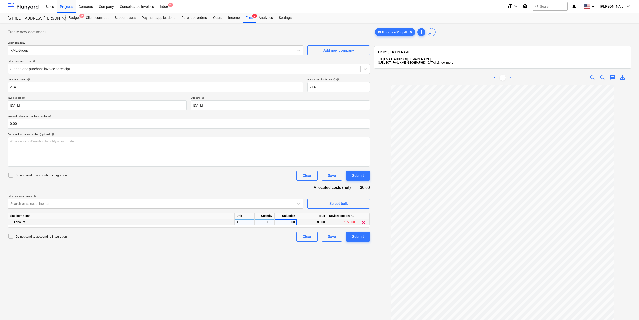
click at [290, 224] on div "0.00" at bounding box center [286, 222] width 18 height 6
type input "600"
click at [283, 248] on div "Create new document Select company KME Group Add new company Select document ty…" at bounding box center [189, 209] width 366 height 368
click at [356, 237] on div "Submit" at bounding box center [358, 237] width 12 height 7
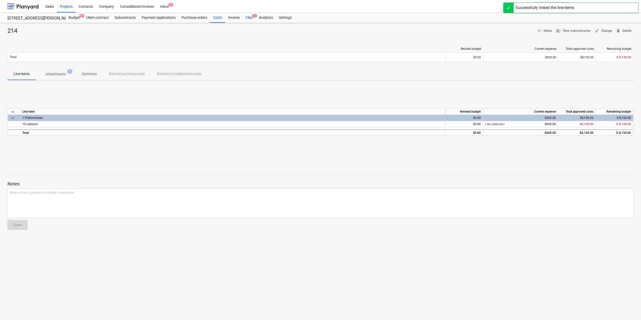
click at [251, 19] on div "Files 1" at bounding box center [249, 18] width 13 height 10
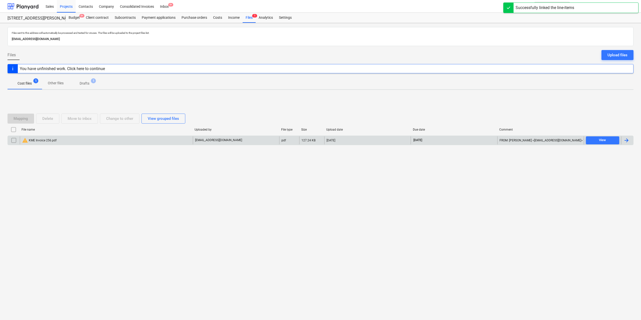
click at [49, 141] on div "warning KME Invoice 256.pdf" at bounding box center [39, 140] width 35 height 6
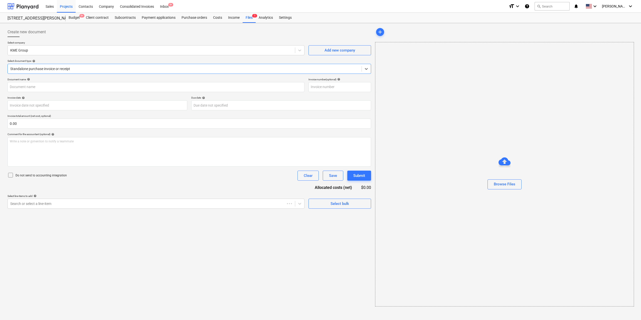
type input "256"
type input "[DATE]"
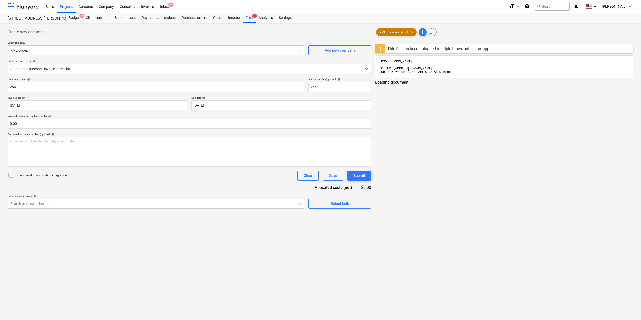
click at [385, 32] on span "KME Invoice 256.pdf" at bounding box center [393, 32] width 35 height 4
click at [160, 203] on div at bounding box center [150, 203] width 281 height 5
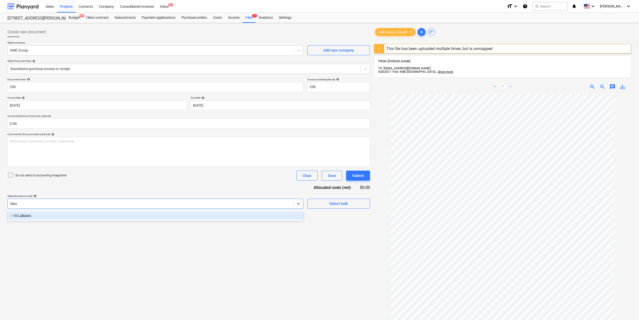
type input "labou"
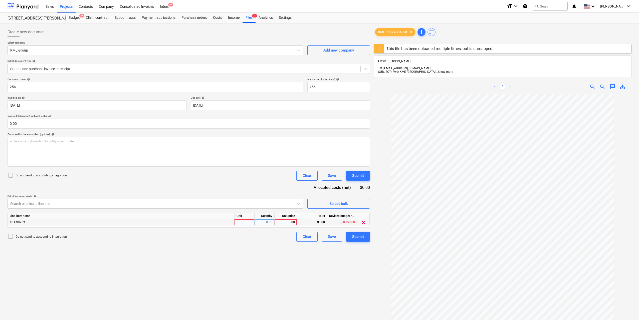
click at [239, 222] on div at bounding box center [245, 222] width 20 height 6
click at [262, 223] on div "0.00" at bounding box center [265, 222] width 16 height 6
click at [283, 224] on div "0.00" at bounding box center [286, 222] width 18 height 6
type input "300"
click at [272, 267] on div "Create new document Select company KME Group Add new company Select document ty…" at bounding box center [189, 213] width 366 height 377
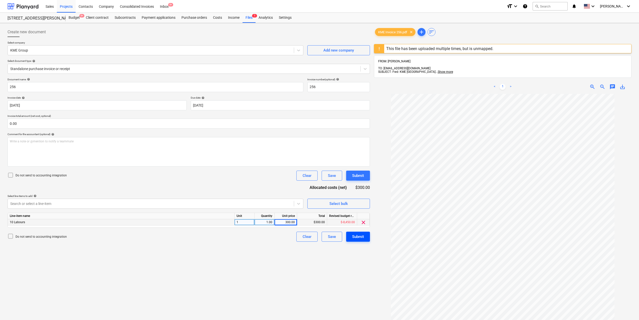
click at [361, 236] on div "Submit" at bounding box center [358, 237] width 12 height 7
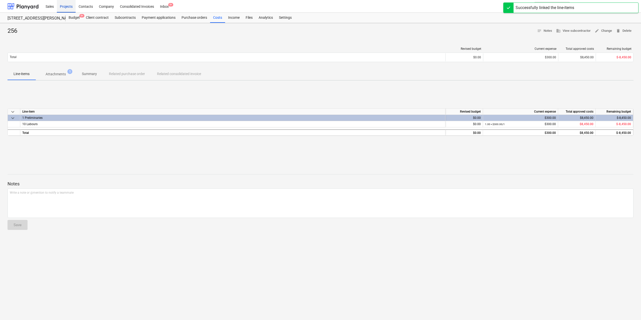
click at [68, 5] on div "Projects" at bounding box center [66, 6] width 19 height 13
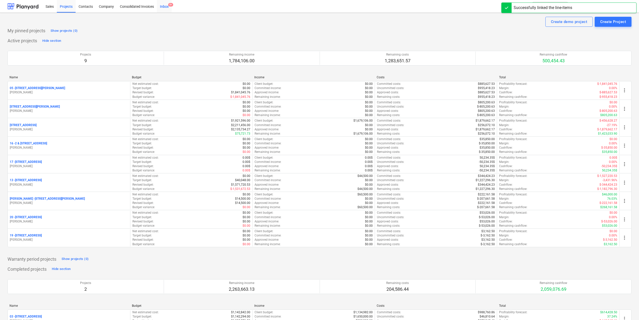
click at [165, 7] on div "Inbox 9+" at bounding box center [164, 6] width 15 height 13
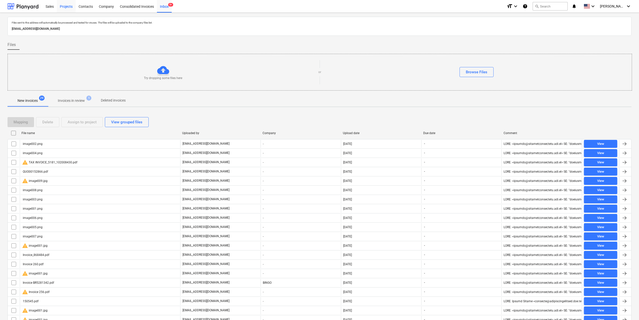
click at [67, 8] on div "Projects" at bounding box center [66, 6] width 19 height 13
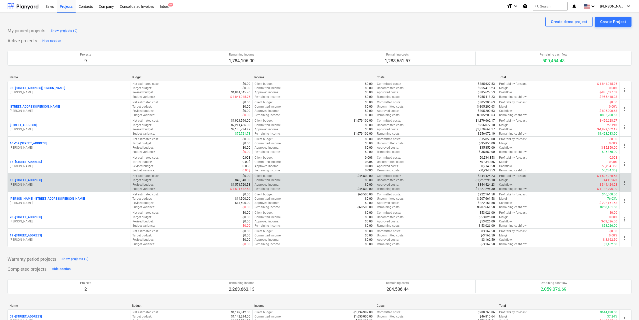
click at [47, 182] on div "[STREET_ADDRESS]" at bounding box center [69, 180] width 118 height 4
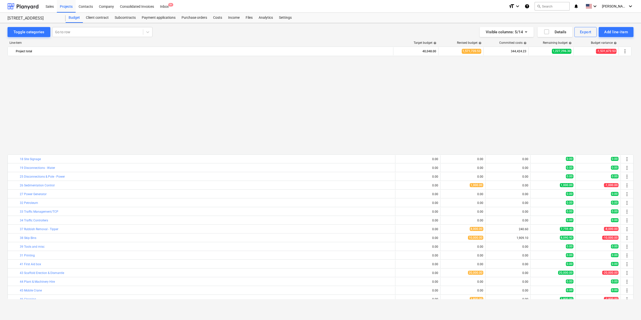
scroll to position [125, 0]
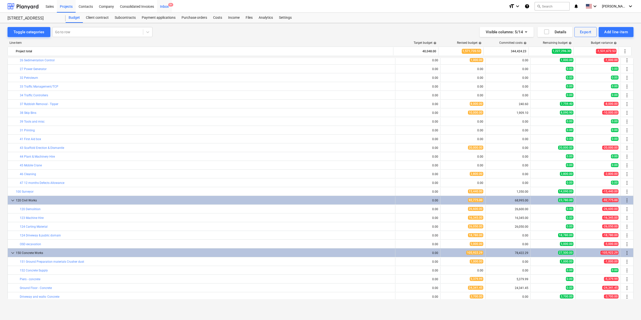
click at [160, 8] on div "Inbox 9+" at bounding box center [164, 6] width 15 height 13
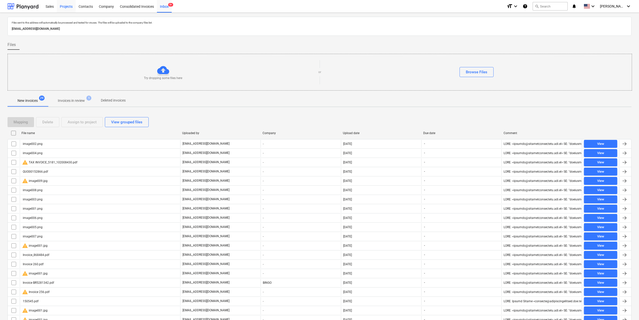
click at [70, 5] on div "Projects" at bounding box center [66, 6] width 19 height 13
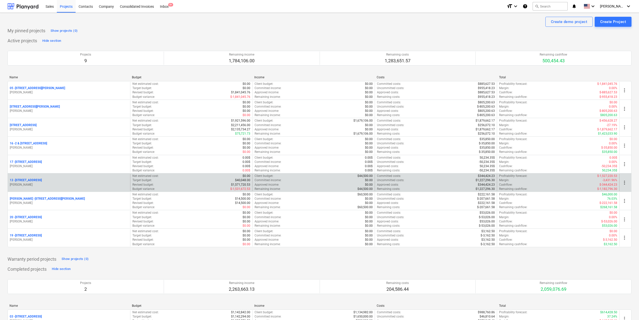
click at [42, 179] on p "[STREET_ADDRESS]" at bounding box center [26, 180] width 32 height 4
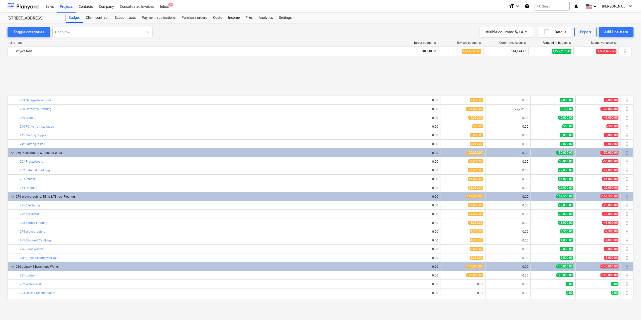
scroll to position [626, 0]
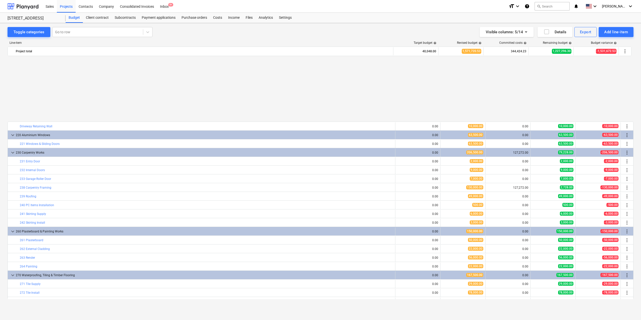
scroll to position [572, 0]
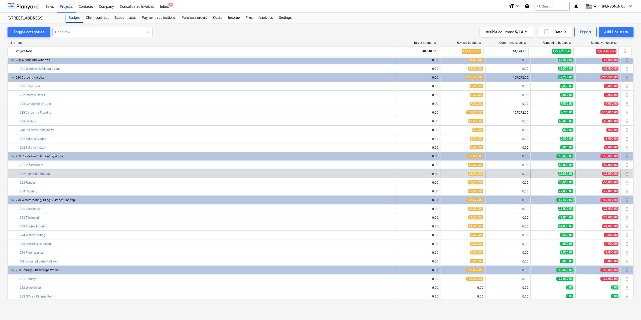
click at [625, 175] on span "more_vert" at bounding box center [627, 174] width 6 height 6
click at [627, 173] on span "more_vert" at bounding box center [627, 174] width 6 height 6
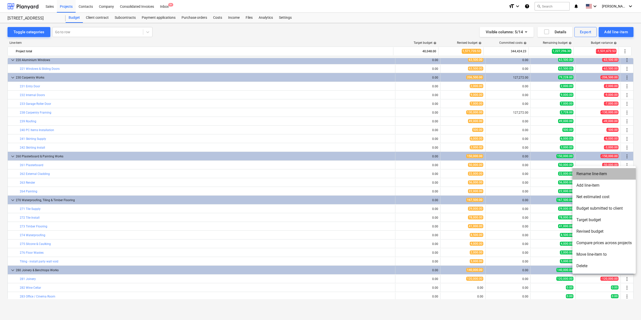
click at [606, 175] on li "Rename line-item" at bounding box center [603, 174] width 63 height 12
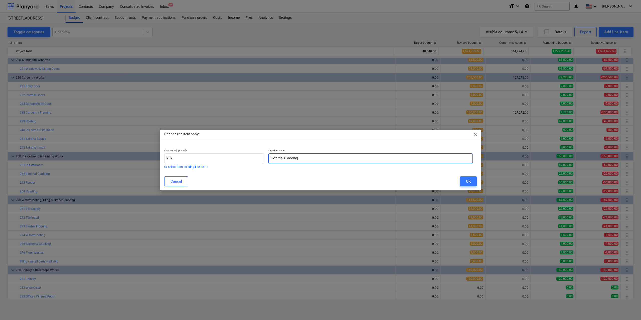
click at [285, 161] on input "External Cladding" at bounding box center [370, 158] width 204 height 10
type input "Hebal"
click at [468, 177] on button "OK" at bounding box center [468, 181] width 17 height 10
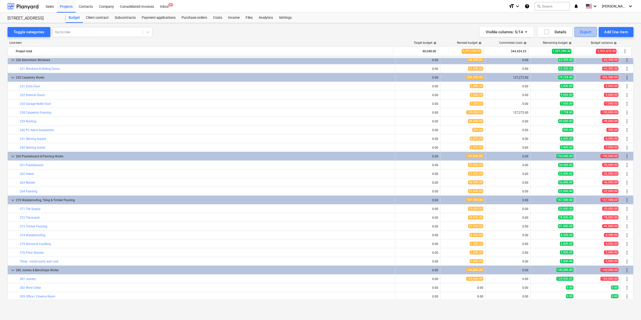
click at [589, 32] on div "Export" at bounding box center [586, 32] width 12 height 7
click at [564, 43] on div "PDF" at bounding box center [569, 44] width 56 height 9
click at [68, 4] on div "Projects" at bounding box center [66, 6] width 19 height 13
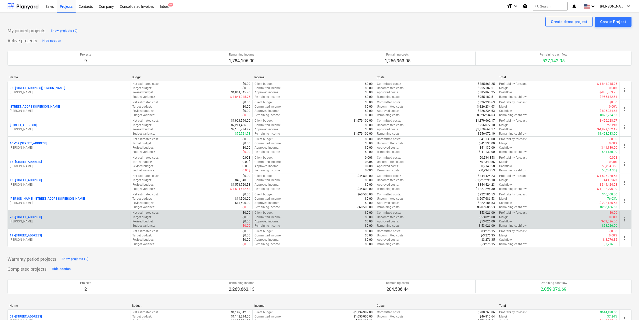
click at [68, 217] on div "20 - 38 Murralong Avenue Five Dock" at bounding box center [69, 217] width 118 height 4
